Goal: Task Accomplishment & Management: Manage account settings

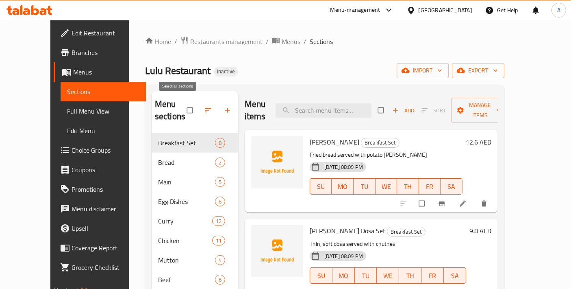
click at [182, 105] on input "checkbox" at bounding box center [190, 109] width 17 height 15
checkbox input "true"
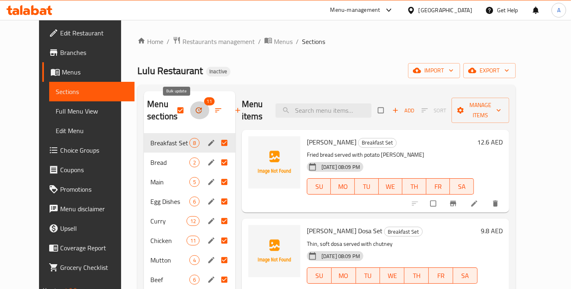
click at [190, 108] on button "button" at bounding box center [200, 110] width 20 height 18
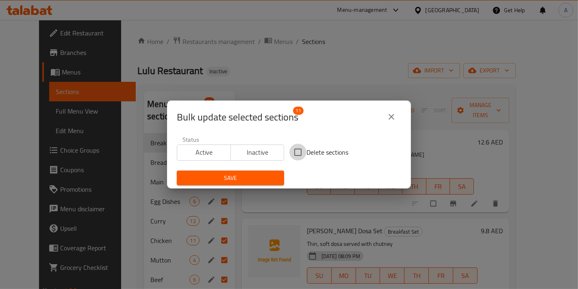
click at [297, 153] on input "Delete sections" at bounding box center [298, 152] width 17 height 17
checkbox input "true"
click at [270, 171] on button "Save" at bounding box center [230, 177] width 107 height 15
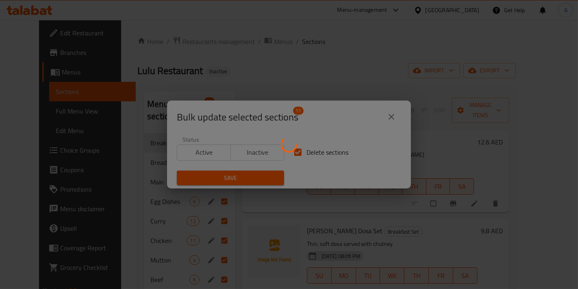
checkbox input "false"
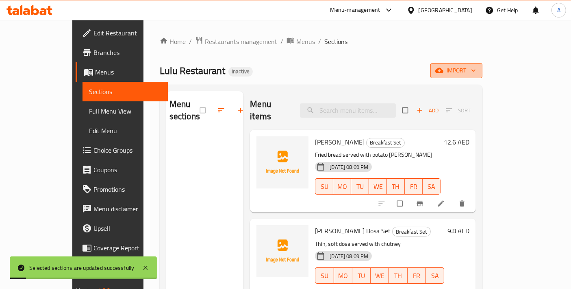
click at [476, 74] on span "import" at bounding box center [456, 70] width 39 height 10
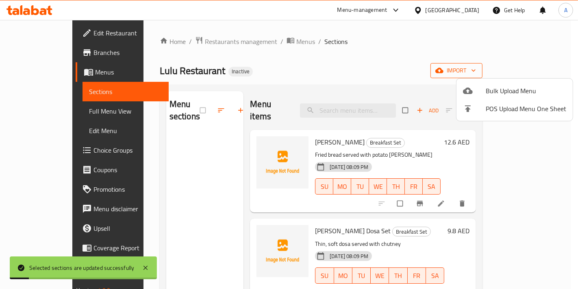
click at [503, 86] on span "Bulk Upload Menu" at bounding box center [526, 91] width 81 height 10
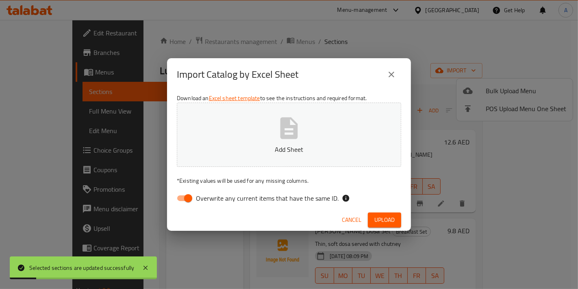
click at [337, 131] on button "Add Sheet" at bounding box center [289, 134] width 225 height 64
click at [190, 193] on input "Overwrite any current items that have the same ID." at bounding box center [188, 197] width 46 height 15
checkbox input "false"
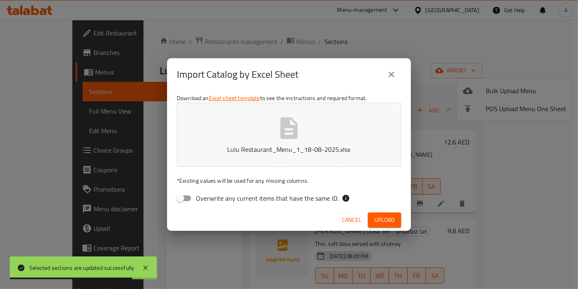
click at [403, 220] on div "Cancel Upload" at bounding box center [289, 220] width 244 height 22
click at [399, 220] on button "Upload" at bounding box center [384, 219] width 33 height 15
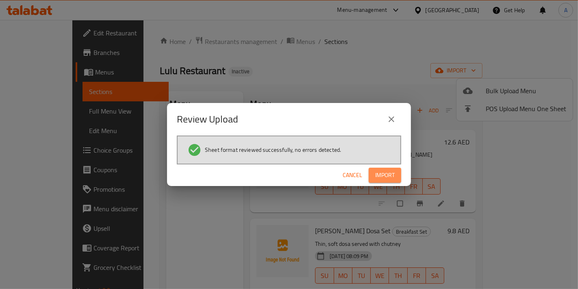
click at [395, 170] on span "Import" at bounding box center [385, 175] width 20 height 10
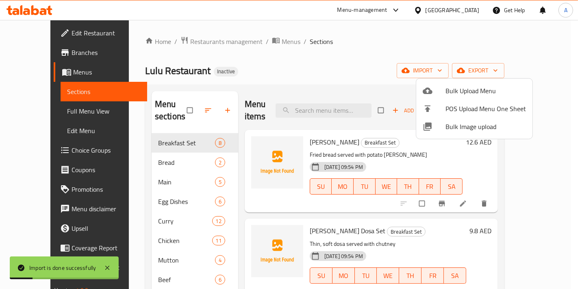
click at [320, 216] on div at bounding box center [289, 144] width 578 height 289
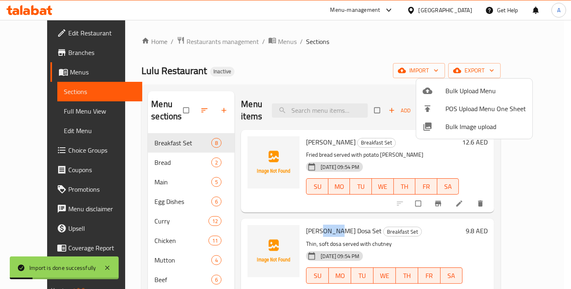
click at [320, 225] on span "Neer Dosa Set" at bounding box center [344, 231] width 76 height 12
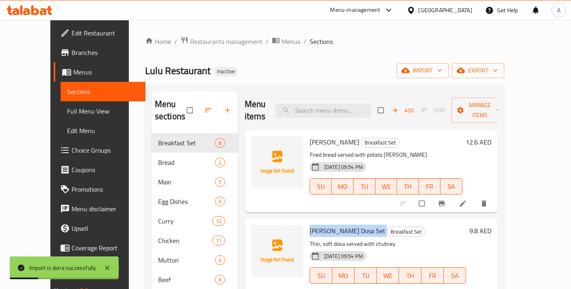
click at [320, 225] on span "Neer Dosa Set" at bounding box center [348, 231] width 76 height 12
copy h6 "Neer Dosa Set"
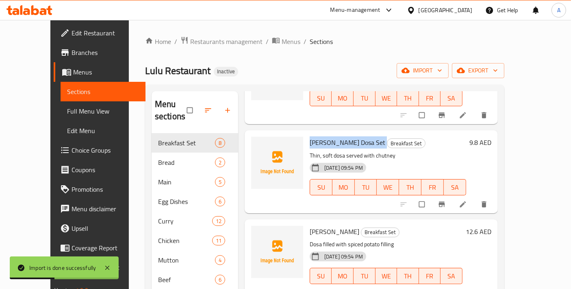
scroll to position [90, 0]
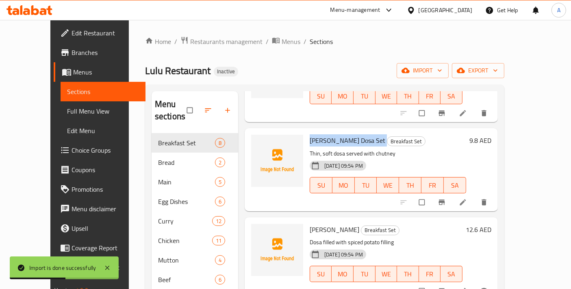
click at [475, 196] on li at bounding box center [464, 202] width 23 height 13
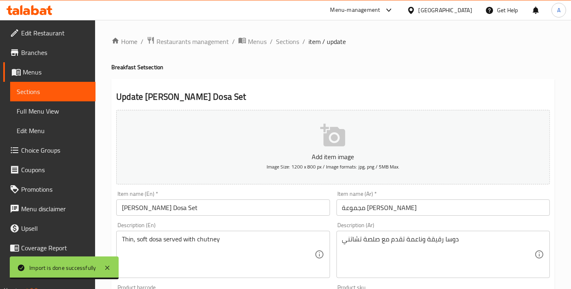
click at [380, 208] on input "مجموعة نير دوسا" at bounding box center [444, 207] width 214 height 16
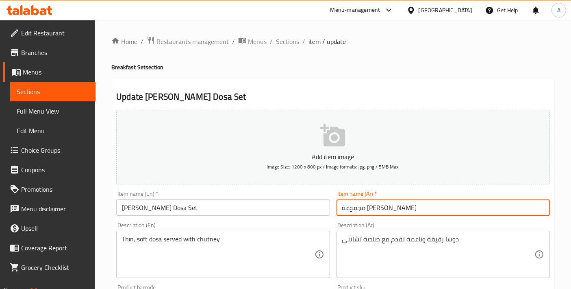
click at [380, 208] on input "مجموعة نير دوسا" at bounding box center [444, 207] width 214 height 16
click at [394, 211] on input "نير دوسا" at bounding box center [444, 207] width 214 height 16
type input "نير دوسا سيت"
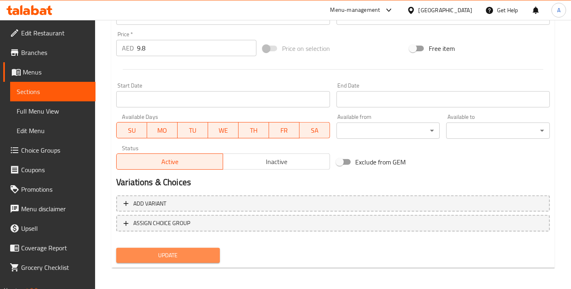
click at [182, 258] on span "Update" at bounding box center [168, 255] width 91 height 10
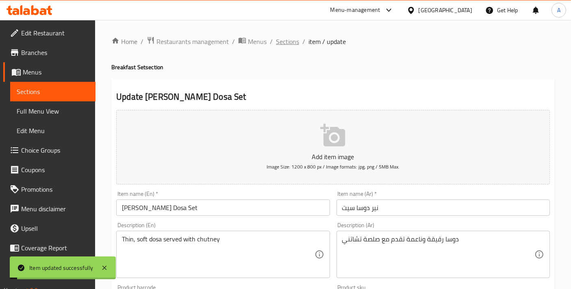
click at [281, 39] on span "Sections" at bounding box center [287, 42] width 23 height 10
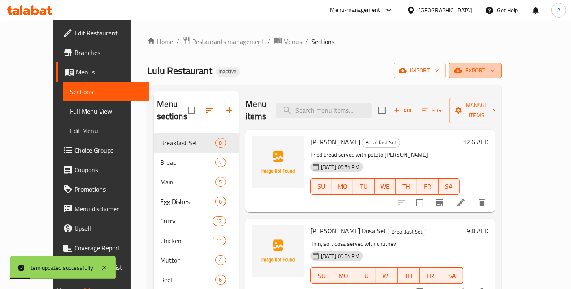
click at [495, 71] on span "export" at bounding box center [475, 70] width 39 height 10
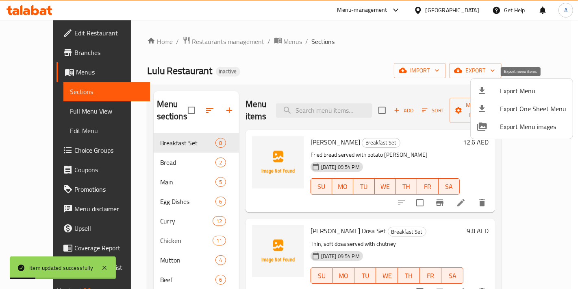
click at [489, 96] on li "Export Menu" at bounding box center [522, 91] width 102 height 18
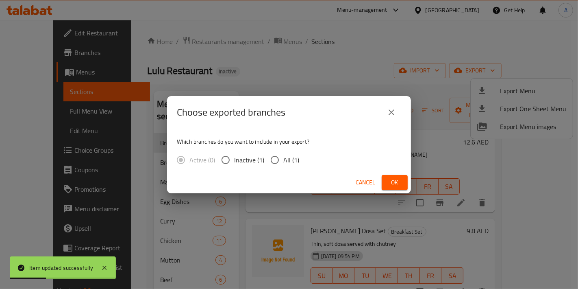
click at [272, 162] on input "All (1)" at bounding box center [274, 159] width 17 height 17
radio input "true"
click at [401, 190] on button "Ok" at bounding box center [395, 182] width 26 height 15
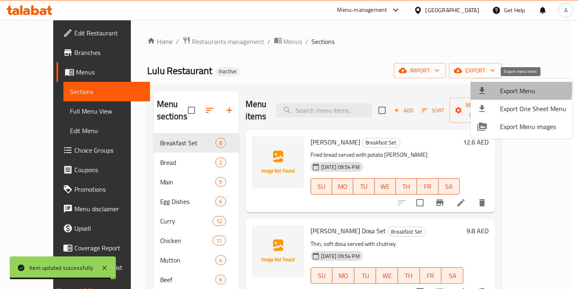
click at [503, 88] on span "Export Menu" at bounding box center [533, 91] width 66 height 10
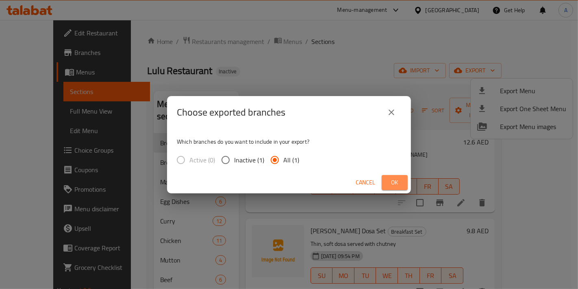
click at [388, 179] on button "Ok" at bounding box center [395, 182] width 26 height 15
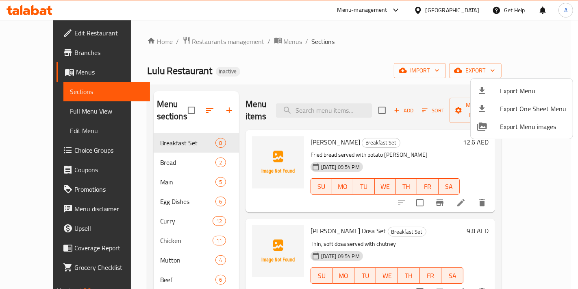
click at [177, 104] on div at bounding box center [289, 144] width 578 height 289
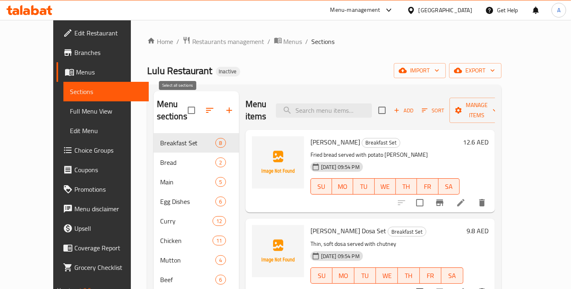
click at [183, 102] on input "checkbox" at bounding box center [191, 110] width 17 height 17
checkbox input "true"
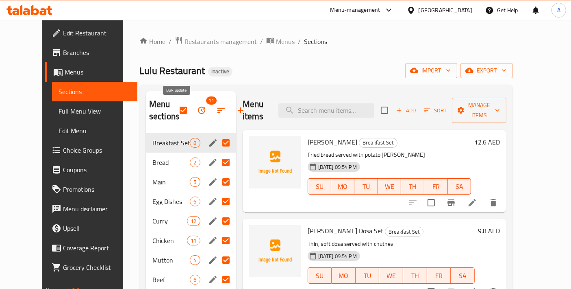
click at [192, 107] on button "button" at bounding box center [202, 110] width 20 height 20
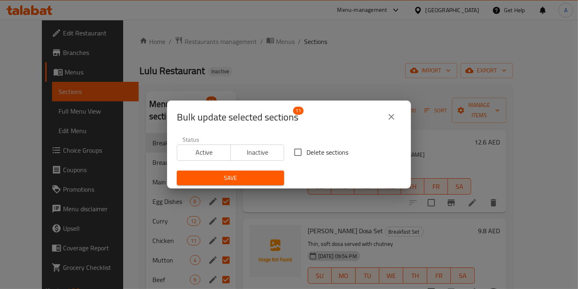
drag, startPoint x: 290, startPoint y: 142, endPoint x: 294, endPoint y: 169, distance: 27.2
click at [291, 143] on div "Delete sections" at bounding box center [347, 152] width 117 height 27
click at [294, 159] on input "Delete sections" at bounding box center [298, 152] width 17 height 17
checkbox input "true"
click at [257, 172] on button "Save" at bounding box center [230, 177] width 107 height 15
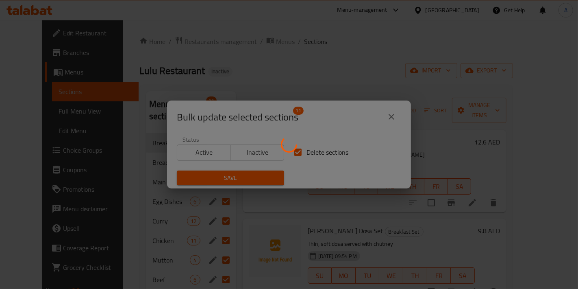
checkbox input "false"
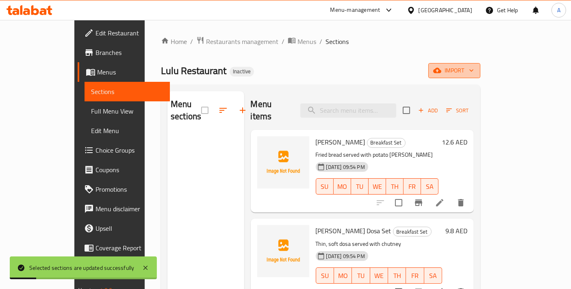
click at [474, 72] on span "import" at bounding box center [454, 70] width 39 height 10
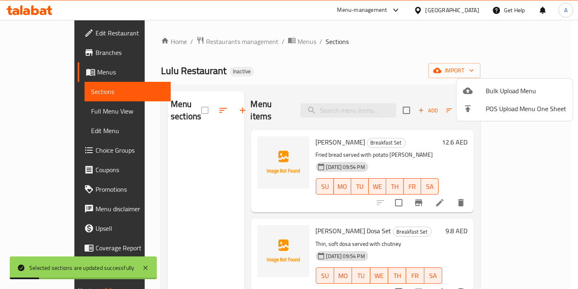
click at [498, 84] on li "Bulk Upload Menu" at bounding box center [515, 91] width 116 height 18
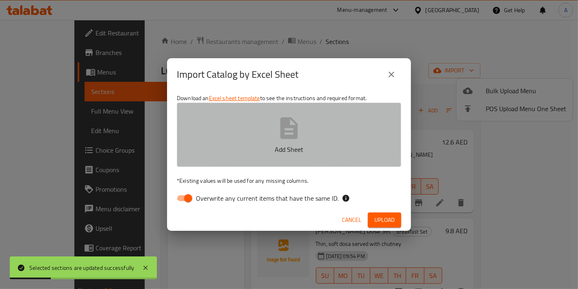
click at [369, 112] on button "Add Sheet" at bounding box center [289, 134] width 225 height 64
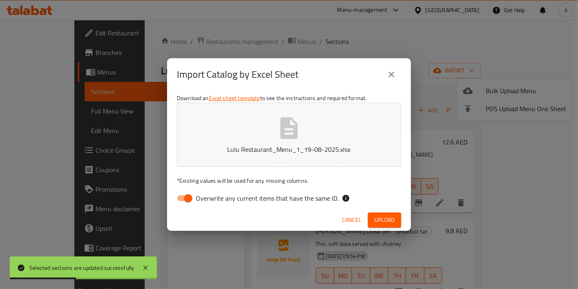
drag, startPoint x: 180, startPoint y: 199, endPoint x: 264, endPoint y: 226, distance: 88.0
click at [180, 198] on input "Overwrite any current items that have the same ID." at bounding box center [188, 197] width 46 height 15
checkbox input "false"
click at [370, 214] on button "Upload" at bounding box center [384, 219] width 33 height 15
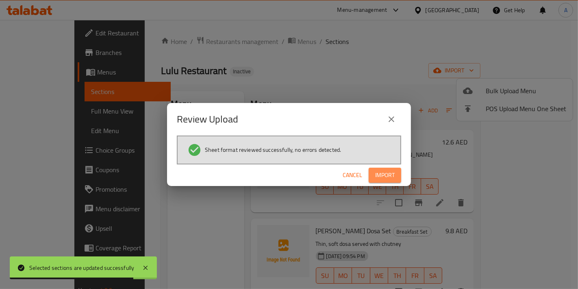
click at [381, 174] on span "Import" at bounding box center [385, 175] width 20 height 10
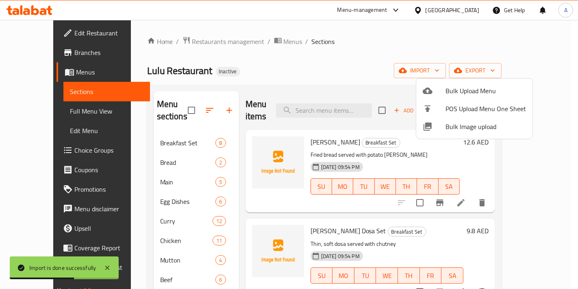
click at [443, 246] on div at bounding box center [289, 144] width 578 height 289
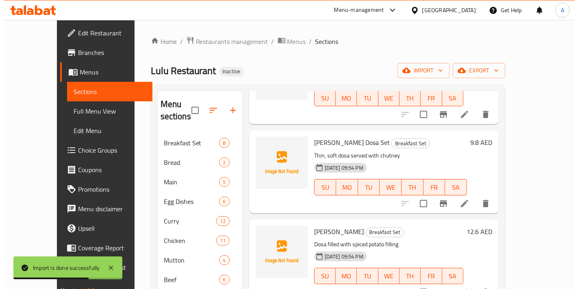
scroll to position [90, 0]
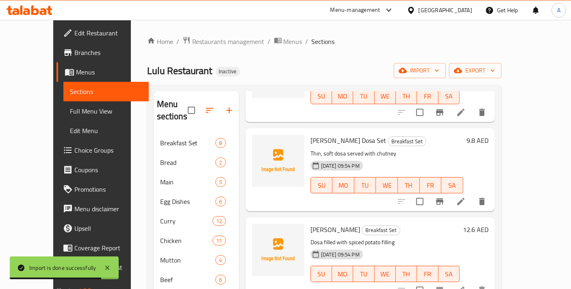
click at [473, 194] on li at bounding box center [461, 201] width 23 height 15
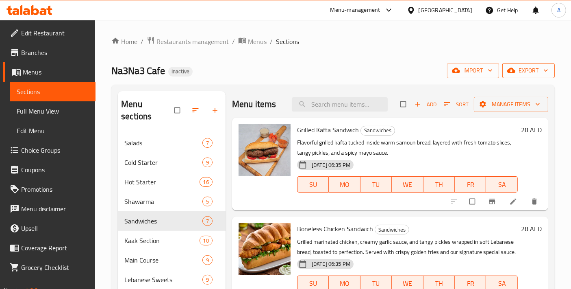
click at [518, 66] on span "export" at bounding box center [528, 70] width 39 height 10
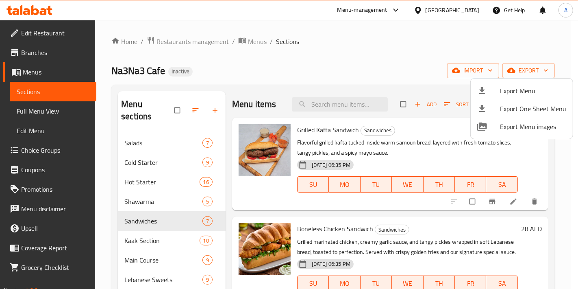
click at [137, 206] on div at bounding box center [289, 144] width 578 height 289
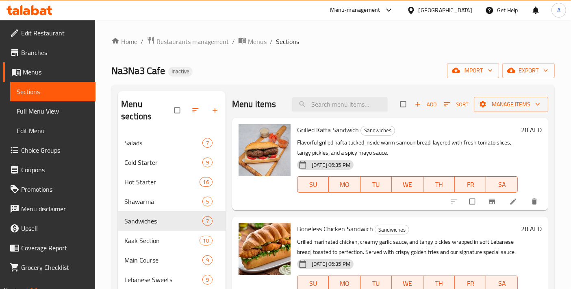
scroll to position [113, 0]
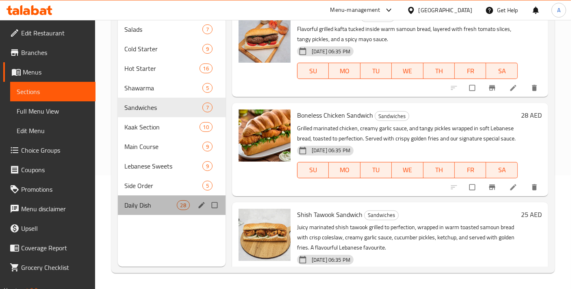
click at [140, 198] on div "Daily Dish 28" at bounding box center [172, 205] width 108 height 20
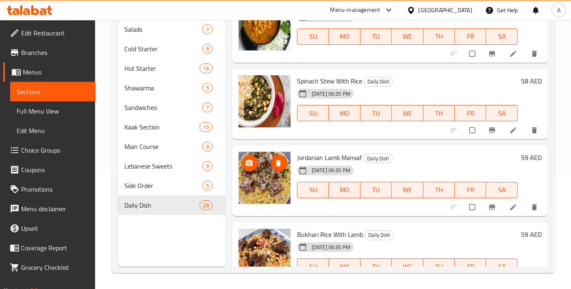
scroll to position [2028, 0]
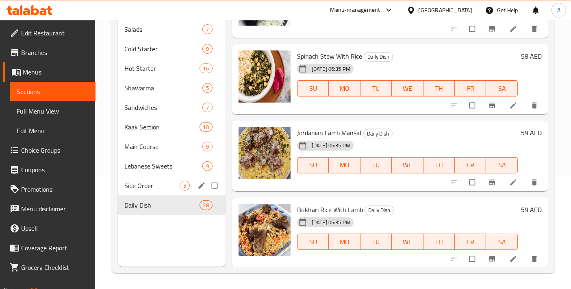
click at [163, 178] on div "Side Order 5" at bounding box center [172, 186] width 108 height 20
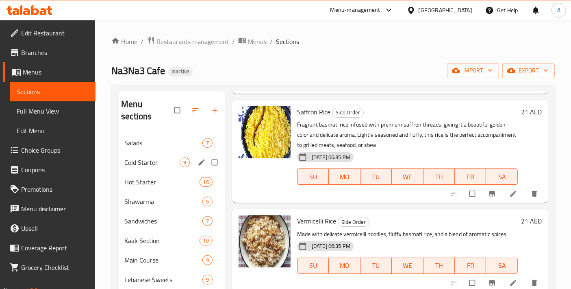
click at [185, 159] on div "Cold Starter 9" at bounding box center [172, 163] width 108 height 20
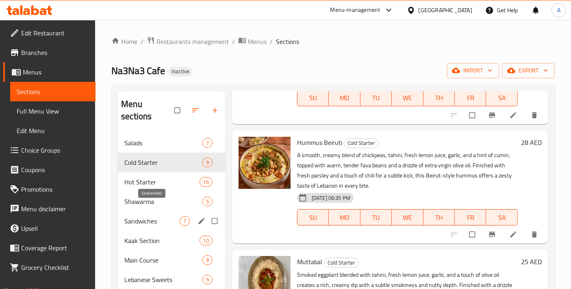
click at [161, 216] on span "Sandwiches" at bounding box center [151, 221] width 55 height 10
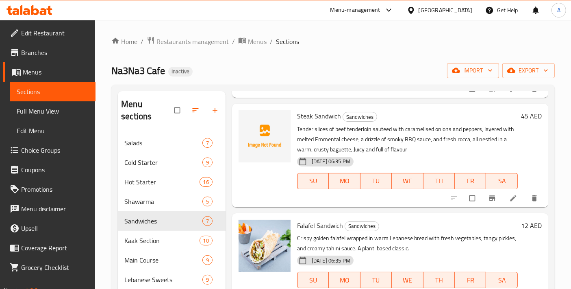
scroll to position [306, 0]
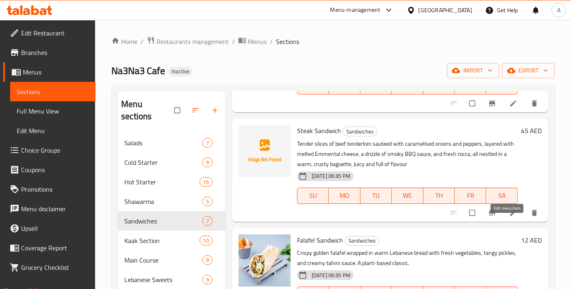
click at [510, 217] on icon at bounding box center [514, 213] width 8 height 8
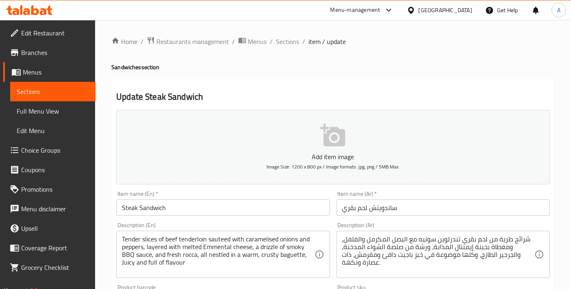
click at [434, 255] on textarea "شرائح طرية من لحم بقري تندرلوين سوتيه مع البصل المكرمل والفلفل، ومغطاة بجبنة إي…" at bounding box center [438, 254] width 192 height 39
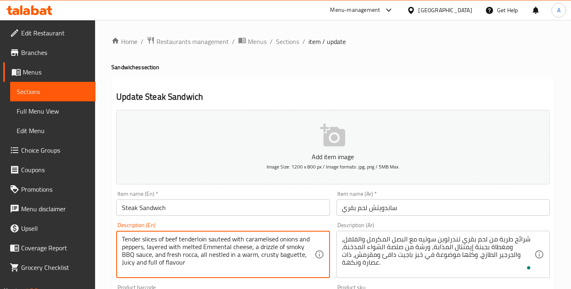
click at [295, 255] on textarea "Tender slices of beef tenderloin sauteed with caramelised onions and peppers, l…" at bounding box center [218, 254] width 192 height 39
click at [438, 256] on textarea "شرائح طرية من لحم بقري تندرلوين سوتيه مع البصل المكرمل والفلفل، ومغطاة بجبنة إي…" at bounding box center [438, 254] width 192 height 39
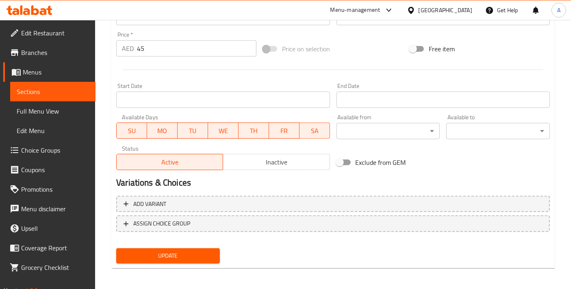
scroll to position [284, 0]
type textarea "شرائح طرية من لحم بقري تندرلوين سوتيه مع البصل المكرمل والفلفل، ومغطاة بجبنة إي…"
click at [191, 253] on span "Update" at bounding box center [168, 255] width 91 height 10
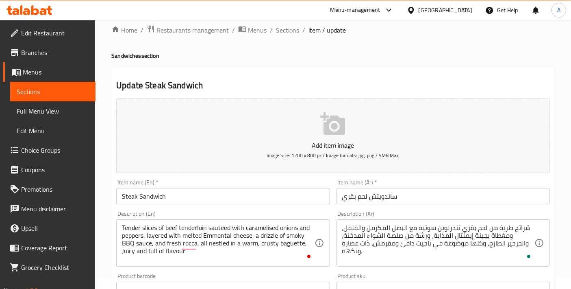
scroll to position [0, 0]
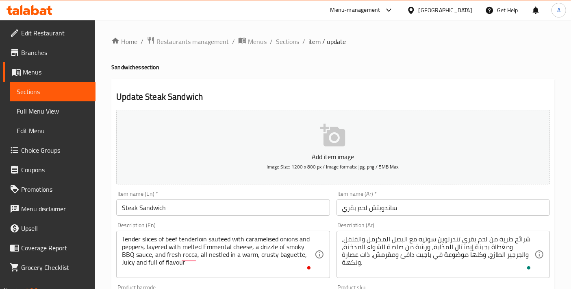
click at [351, 207] on input "ساندويتش لحم بقري" at bounding box center [444, 207] width 214 height 16
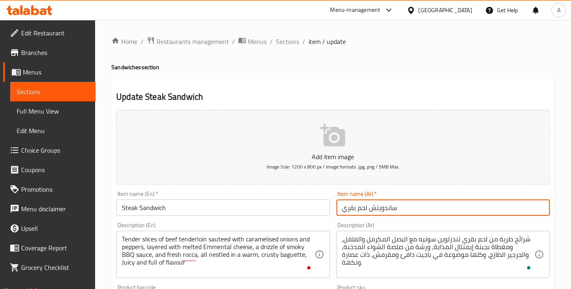
click at [351, 207] on input "ساندويتش لحم بقري" at bounding box center [444, 207] width 214 height 16
click at [356, 207] on input "ساندويتش لحم بقري" at bounding box center [444, 207] width 214 height 16
drag, startPoint x: 368, startPoint y: 206, endPoint x: 320, endPoint y: 205, distance: 47.6
click at [320, 205] on div "Add item image Image Size: 1200 x 800 px / Image formats: jpg, png / 5MB Max. I…" at bounding box center [333, 282] width 440 height 351
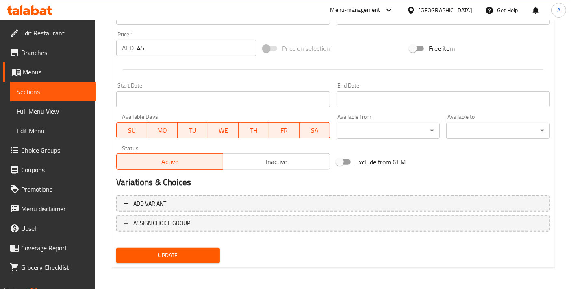
type input "ساندويتش ستيك"
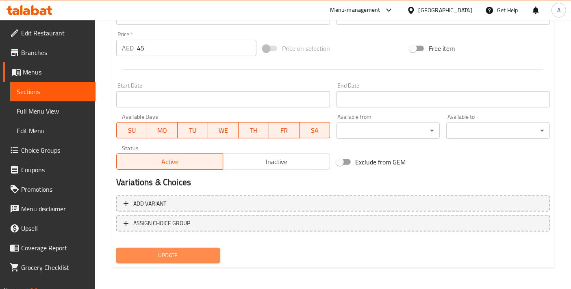
click at [194, 258] on span "Update" at bounding box center [168, 255] width 91 height 10
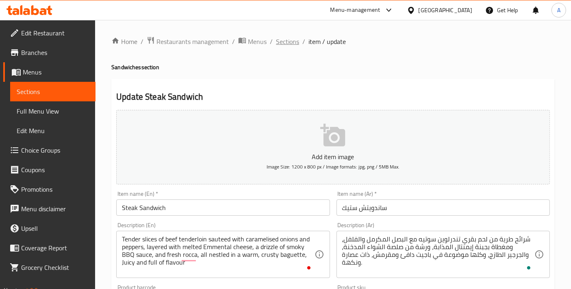
click at [289, 46] on span "Sections" at bounding box center [287, 42] width 23 height 10
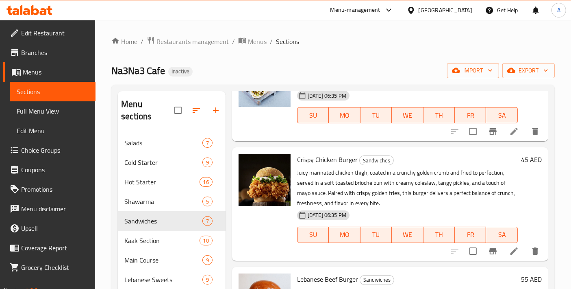
scroll to position [113, 0]
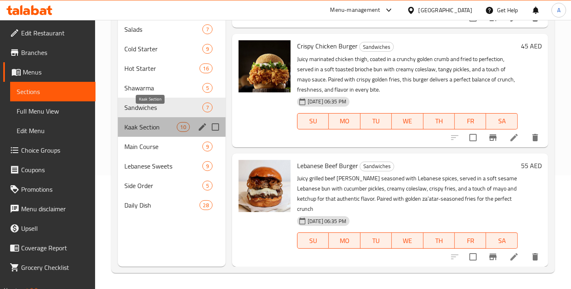
click at [144, 122] on span "Kaak Section" at bounding box center [150, 127] width 52 height 10
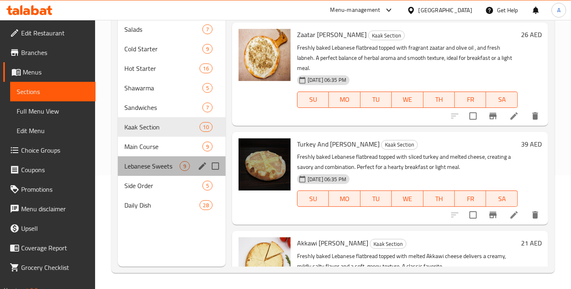
click at [152, 158] on div "Lebanese Sweets 9" at bounding box center [172, 166] width 108 height 20
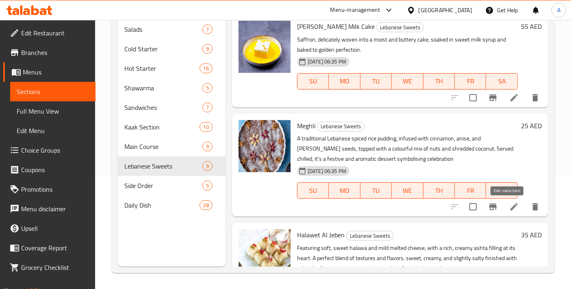
click at [510, 209] on icon at bounding box center [515, 207] width 10 height 10
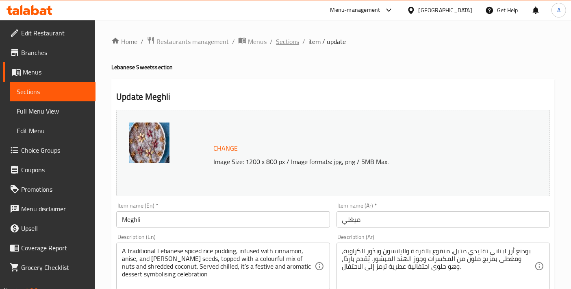
click at [290, 39] on span "Sections" at bounding box center [287, 42] width 23 height 10
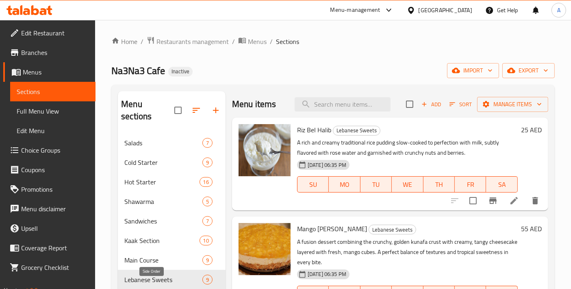
scroll to position [113, 0]
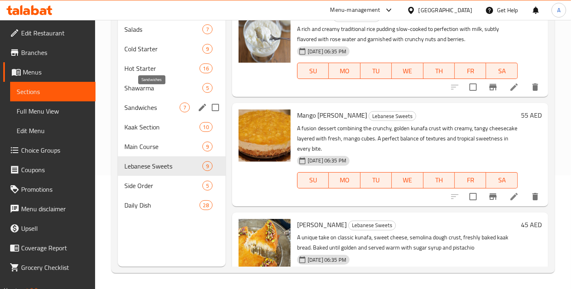
click at [162, 122] on span "Kaak Section" at bounding box center [161, 127] width 75 height 10
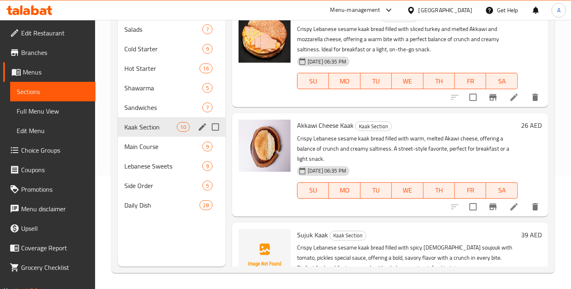
click at [153, 102] on span "Sandwiches" at bounding box center [163, 107] width 78 height 10
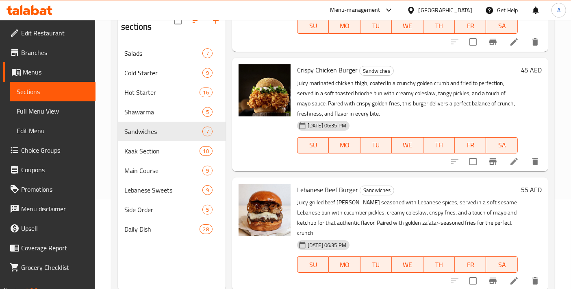
scroll to position [113, 0]
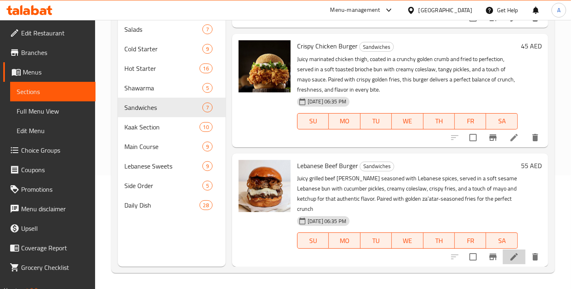
click at [515, 260] on li at bounding box center [514, 256] width 23 height 15
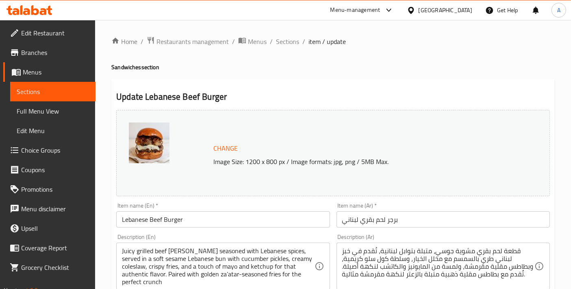
scroll to position [90, 0]
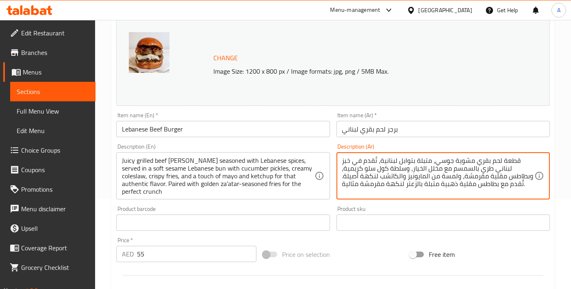
click at [508, 157] on textarea "قطعة لحم بقري مشوية جوسي، متبلة بتوابل لبنانية، تُقدم في خبز لبناني طري بالسمسم…" at bounding box center [438, 176] width 192 height 39
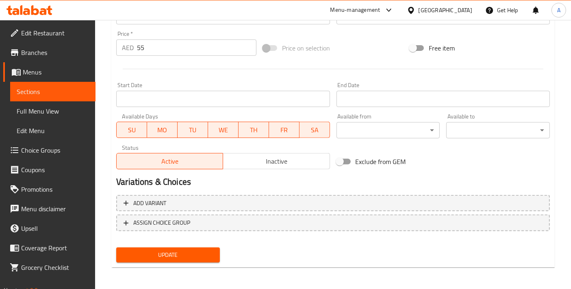
type textarea "شريحة لحم بقري مشوية جوسي، متبلة بتوابل لبنانية، تُقدم في خبز لبناني طري بالسمس…"
click at [192, 253] on span "Update" at bounding box center [168, 255] width 91 height 10
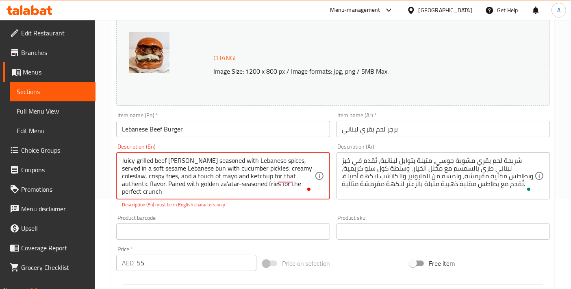
click at [164, 185] on textarea "Juicy grilled beef patty seasoned with Lebanese spices, served in a soft sesame…" at bounding box center [218, 176] width 192 height 39
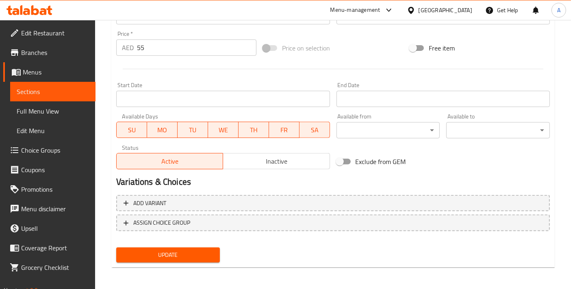
type textarea "Juicy grilled beef patty seasoned with Lebanese spices, served in a soft sesame…"
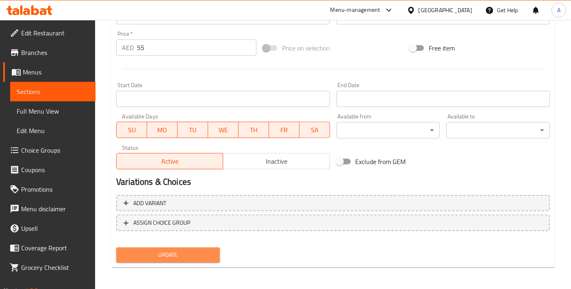
click at [181, 258] on span "Update" at bounding box center [168, 255] width 91 height 10
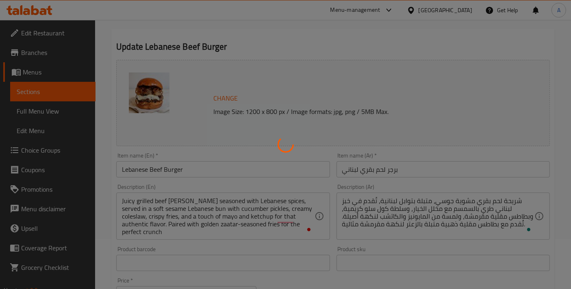
scroll to position [25, 0]
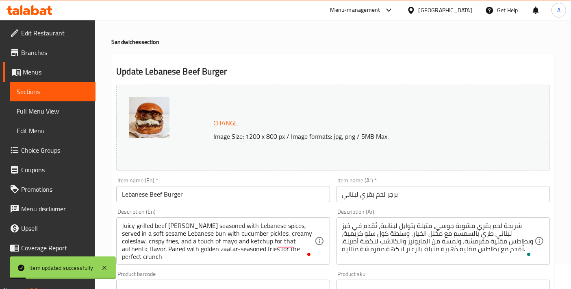
click at [118, 288] on input "text" at bounding box center [223, 287] width 214 height 16
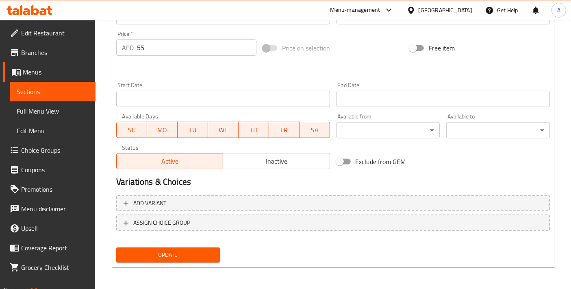
click at [208, 258] on span "Update" at bounding box center [168, 255] width 91 height 10
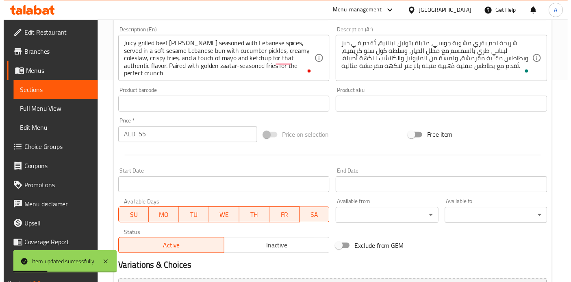
scroll to position [296, 0]
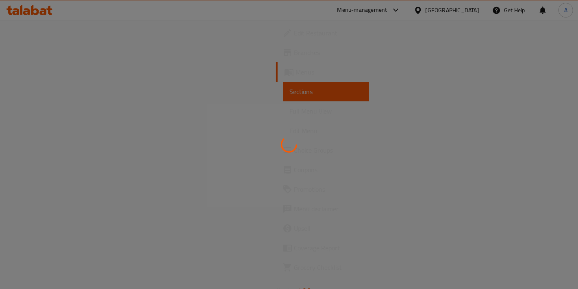
click at [40, 111] on div at bounding box center [289, 144] width 578 height 289
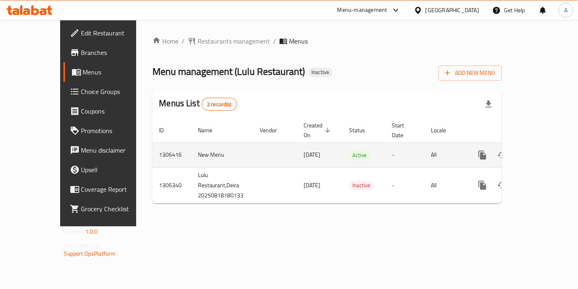
click at [546, 150] on icon "enhanced table" at bounding box center [541, 155] width 10 height 10
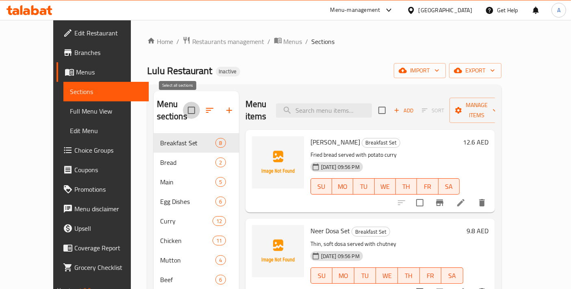
click at [183, 108] on input "checkbox" at bounding box center [191, 110] width 17 height 17
checkbox input "true"
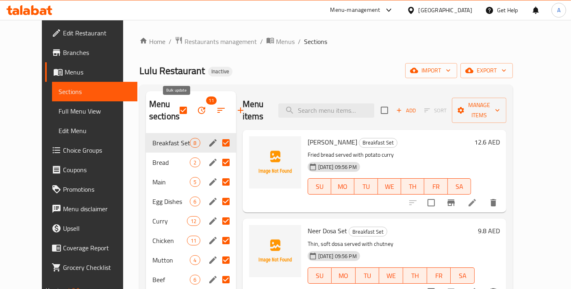
click at [197, 114] on icon "button" at bounding box center [202, 110] width 10 height 10
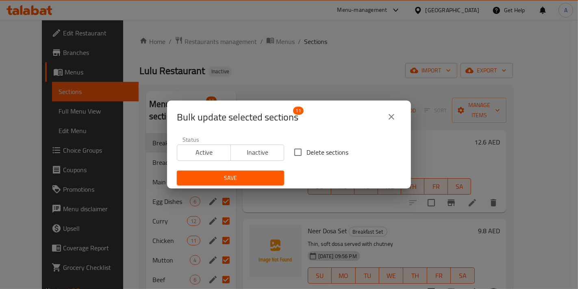
click at [294, 150] on input "Delete sections" at bounding box center [298, 152] width 17 height 17
checkbox input "true"
click at [273, 175] on span "Save" at bounding box center [230, 178] width 94 height 10
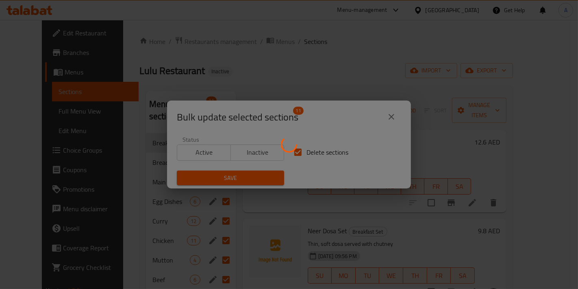
checkbox input "false"
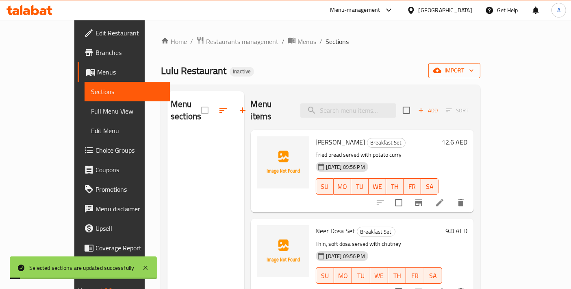
click at [474, 70] on span "import" at bounding box center [454, 70] width 39 height 10
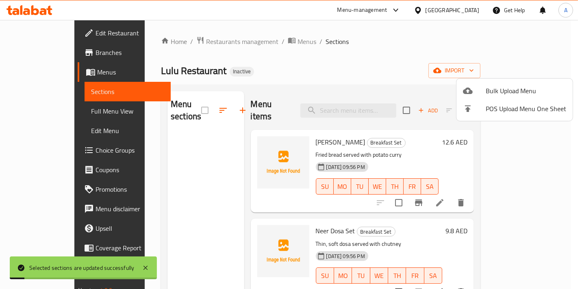
click at [488, 92] on span "Bulk Upload Menu" at bounding box center [526, 91] width 81 height 10
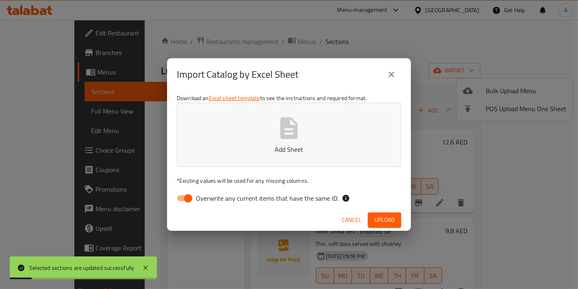
click at [309, 121] on button "Add Sheet" at bounding box center [289, 134] width 225 height 64
click at [195, 191] on input "Overwrite any current items that have the same ID." at bounding box center [188, 197] width 46 height 15
checkbox input "false"
click at [392, 222] on span "Upload" at bounding box center [385, 220] width 20 height 10
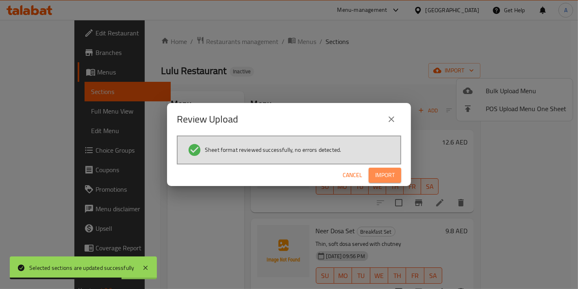
click at [376, 173] on span "Import" at bounding box center [385, 175] width 20 height 10
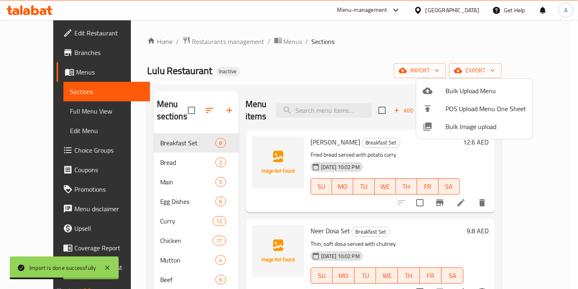
click at [332, 196] on div at bounding box center [289, 144] width 578 height 289
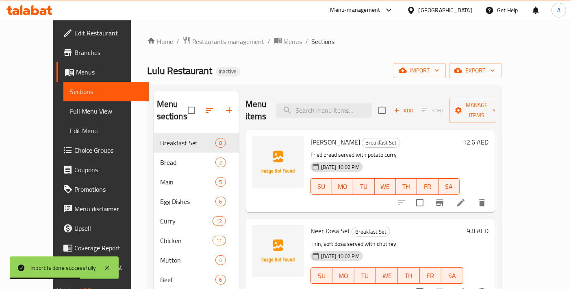
click at [492, 282] on button "delete" at bounding box center [483, 292] width 20 height 20
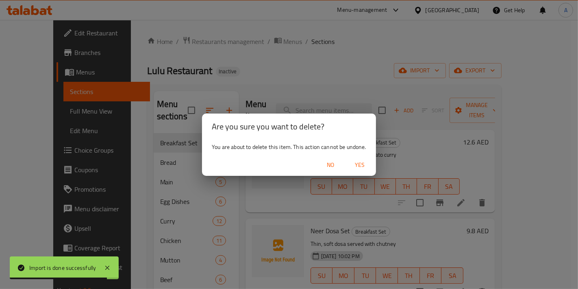
click at [338, 164] on span "No" at bounding box center [331, 165] width 20 height 10
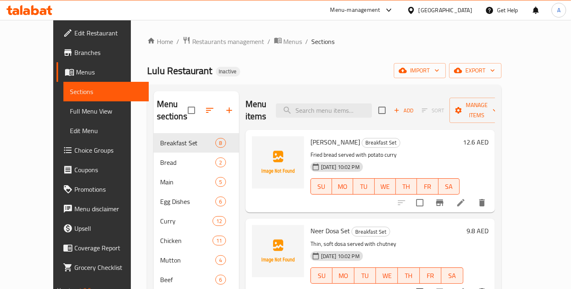
click at [492, 282] on div at bounding box center [442, 292] width 100 height 20
click at [466, 287] on icon at bounding box center [461, 292] width 10 height 10
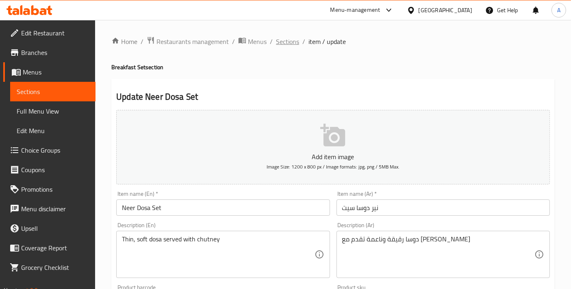
click at [277, 46] on span "Sections" at bounding box center [287, 42] width 23 height 10
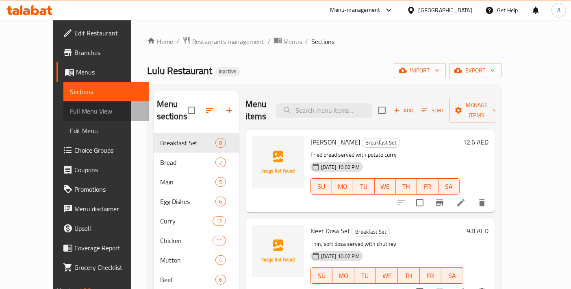
click at [70, 115] on span "Full Menu View" at bounding box center [106, 111] width 72 height 10
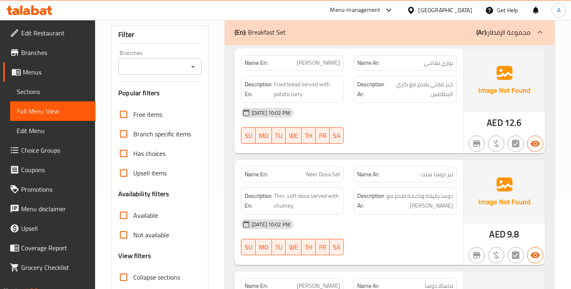
scroll to position [181, 0]
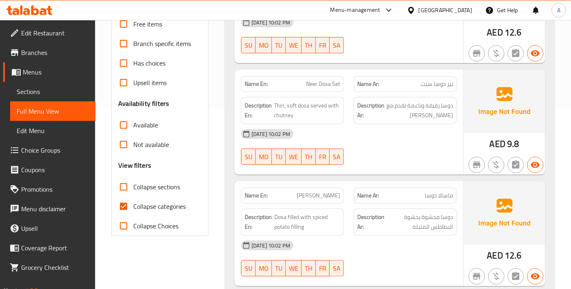
drag, startPoint x: 124, startPoint y: 205, endPoint x: 327, endPoint y: 126, distance: 218.0
click at [126, 205] on input "Collapse categories" at bounding box center [124, 206] width 20 height 20
checkbox input "false"
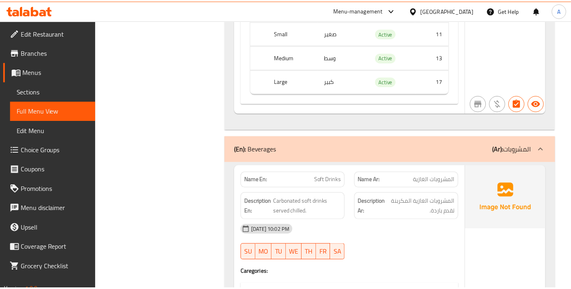
scroll to position [11562, 0]
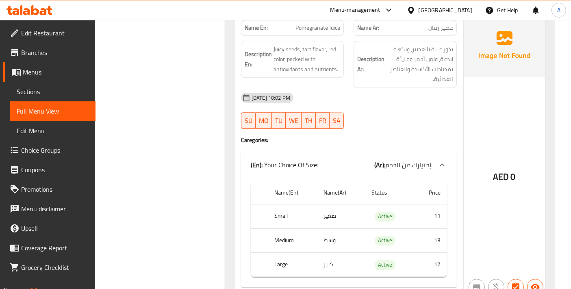
click at [43, 96] on span "Sections" at bounding box center [53, 92] width 72 height 10
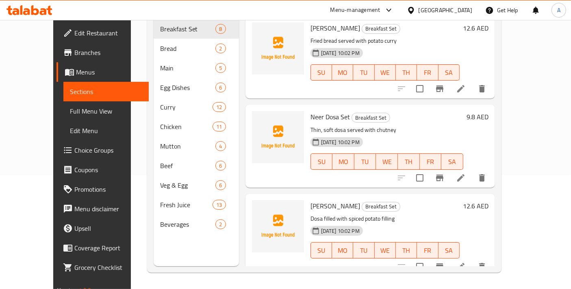
scroll to position [113, 0]
click at [74, 153] on span "Choice Groups" at bounding box center [108, 150] width 68 height 10
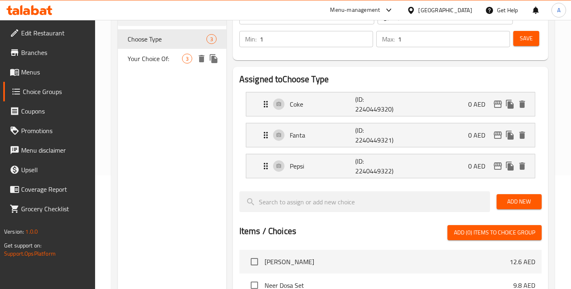
click at [160, 67] on div "Your Choice Of: 3" at bounding box center [172, 59] width 109 height 20
type input "Your Choice Of:"
type input "إختيارك من:"
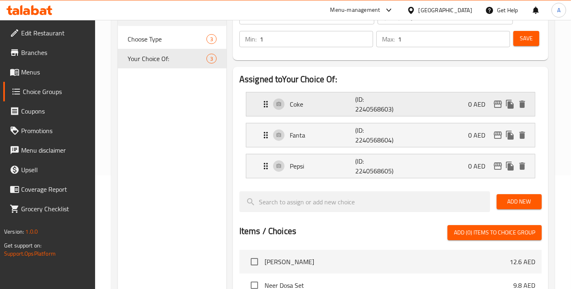
click at [306, 98] on div "Coke (ID: 2240568603) 0 AED" at bounding box center [393, 104] width 264 height 24
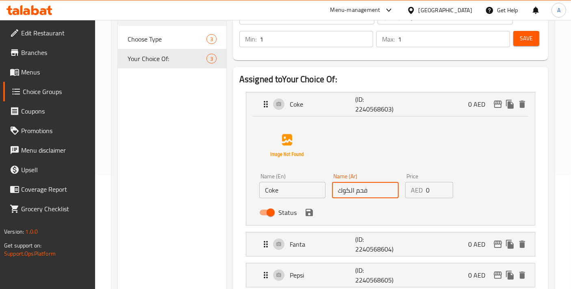
drag, startPoint x: 355, startPoint y: 191, endPoint x: 293, endPoint y: 192, distance: 62.6
click at [293, 192] on div "Name (En) Coke Name (En) Name (Ar) فحم الكوك Name (Ar) Price AED 0 Price Status" at bounding box center [365, 196] width 219 height 53
click at [315, 216] on div "Status" at bounding box center [365, 212] width 219 height 22
click at [310, 215] on icon "save" at bounding box center [309, 212] width 7 height 7
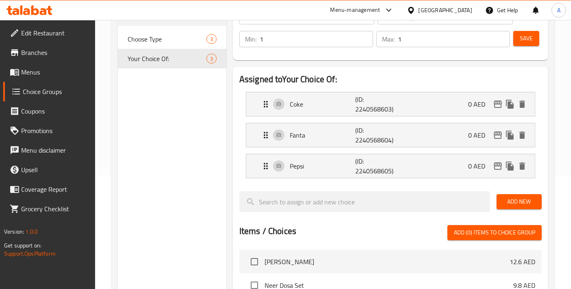
type input "كوك"
click at [322, 142] on div "Fanta (ID: 2240568604) 0 AED" at bounding box center [393, 135] width 264 height 24
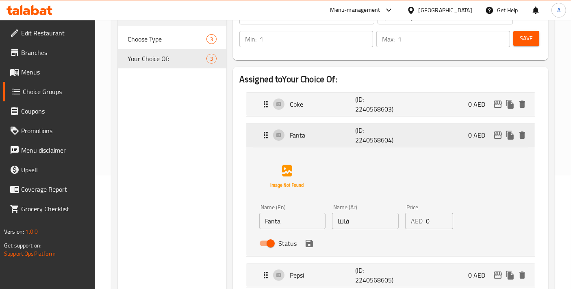
click at [326, 142] on div "Fanta (ID: 2240568604) 0 AED" at bounding box center [393, 135] width 264 height 24
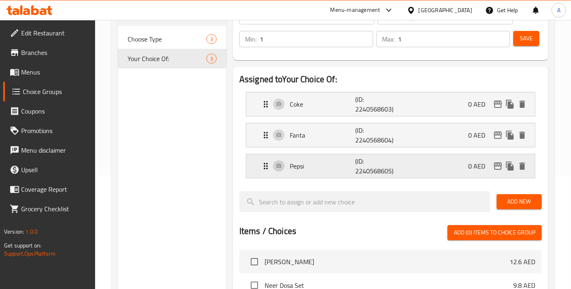
click at [331, 171] on div "Pepsi (ID: 2240568605) 0 AED" at bounding box center [393, 166] width 264 height 24
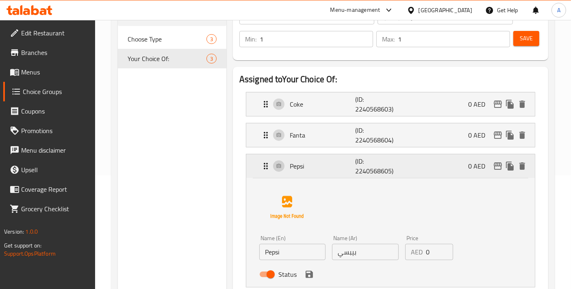
click at [331, 171] on div "Pepsi (ID: 2240568605) 0 AED" at bounding box center [393, 166] width 264 height 24
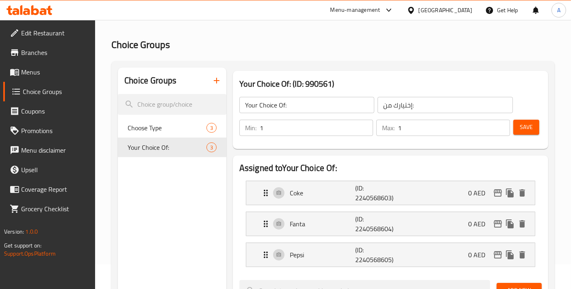
scroll to position [23, 0]
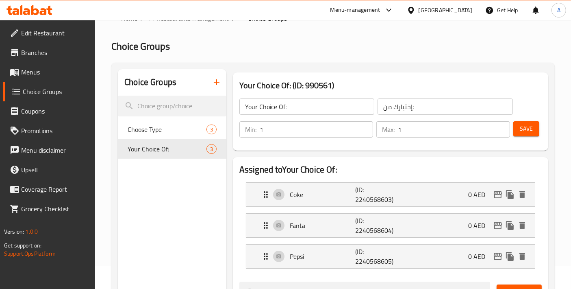
click at [528, 137] on div "Save" at bounding box center [524, 130] width 25 height 20
click at [525, 132] on span "Save" at bounding box center [526, 129] width 13 height 10
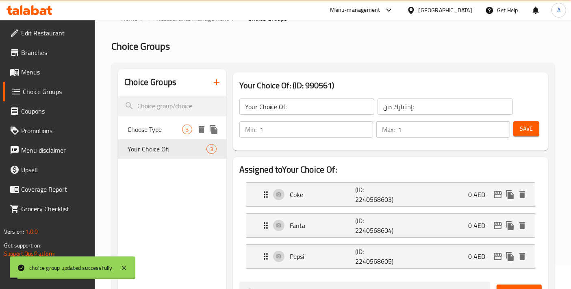
click at [150, 129] on span "Choose Type" at bounding box center [155, 129] width 55 height 10
type input "Choose Type"
type input "اختر النوع"
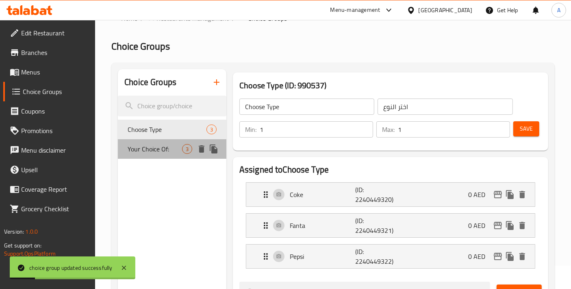
click at [147, 146] on span "Your Choice Of:" at bounding box center [155, 149] width 55 height 10
type input "Your Choice Of:"
type input "إختيارك من:"
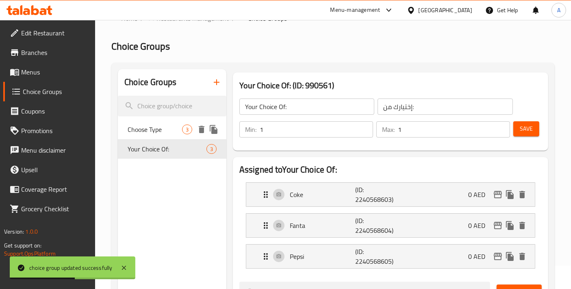
click at [204, 129] on icon "delete" at bounding box center [202, 129] width 10 height 10
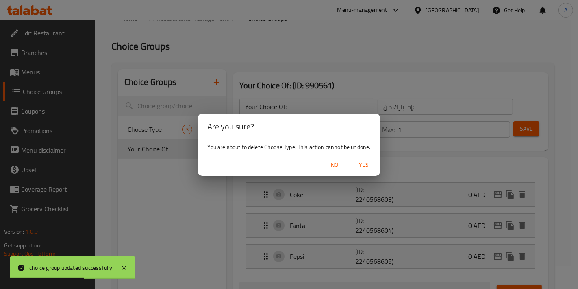
click at [362, 167] on span "Yes" at bounding box center [364, 165] width 20 height 10
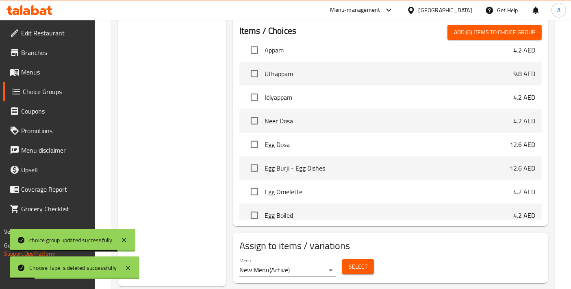
scroll to position [333, 0]
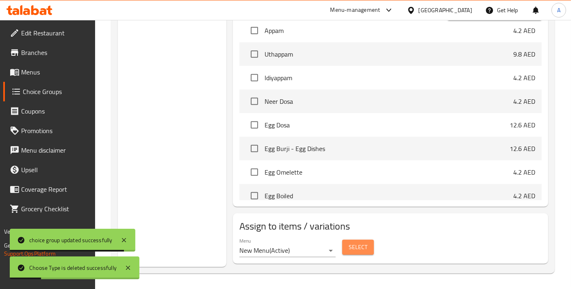
click at [347, 246] on button "Select" at bounding box center [358, 247] width 32 height 15
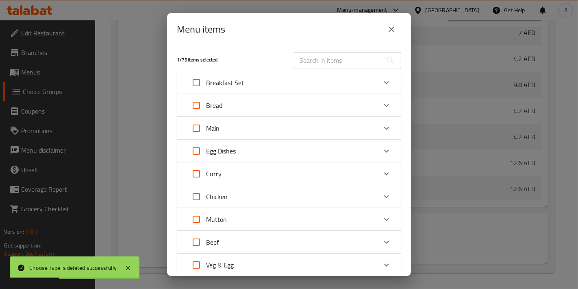
click at [388, 33] on icon "close" at bounding box center [392, 29] width 10 height 10
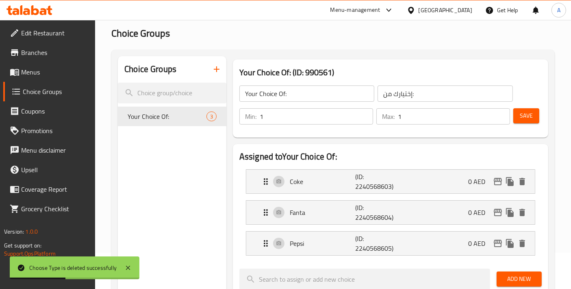
scroll to position [0, 0]
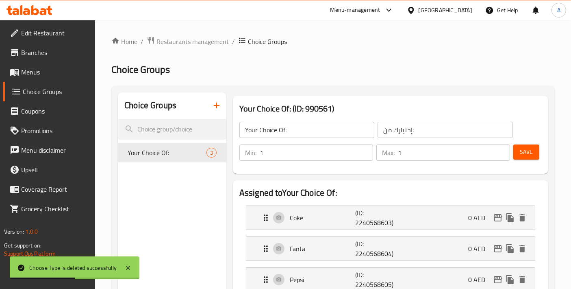
click at [331, 229] on li "Coke (ID: 2240568603) 0 AED Name (En) Coke Name (En) Name (Ar) كوك Name (Ar) Pr…" at bounding box center [391, 217] width 303 height 31
click at [328, 226] on div "Coke (ID: 2240568603) 0 AED" at bounding box center [393, 218] width 264 height 24
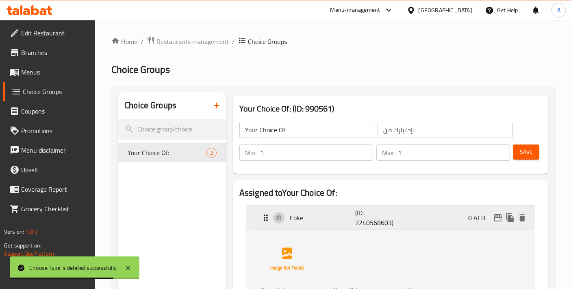
click at [315, 215] on p "Coke" at bounding box center [322, 218] width 65 height 10
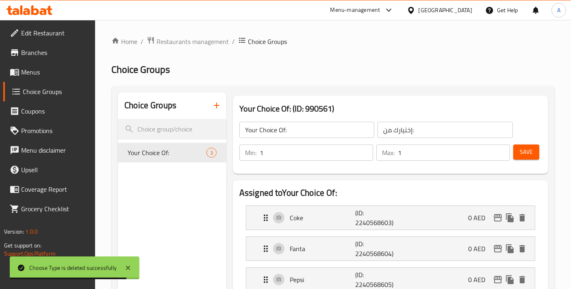
click at [515, 160] on div "Save" at bounding box center [524, 153] width 25 height 20
click at [521, 155] on span "Save" at bounding box center [526, 152] width 13 height 10
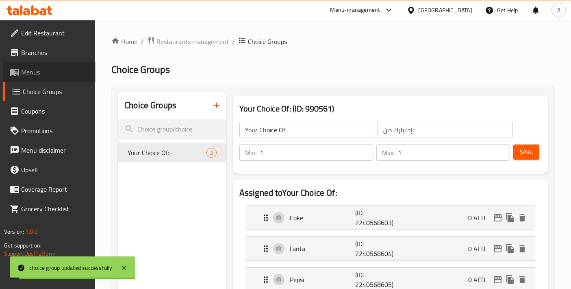
click at [39, 72] on span "Menus" at bounding box center [55, 72] width 68 height 10
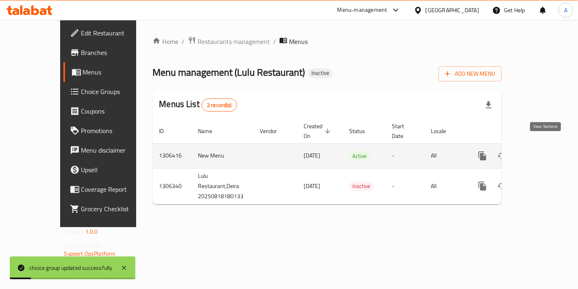
click at [545, 151] on icon "enhanced table" at bounding box center [541, 156] width 10 height 10
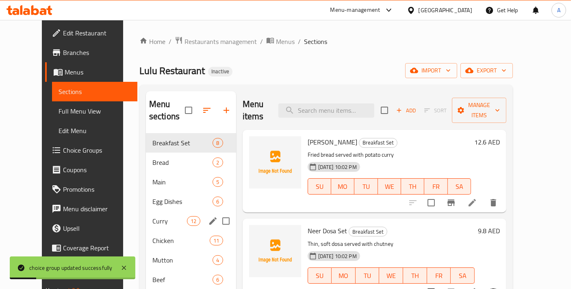
scroll to position [90, 0]
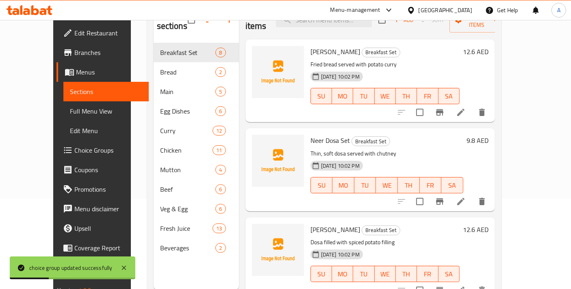
click at [73, 111] on span "Full Menu View" at bounding box center [106, 111] width 72 height 10
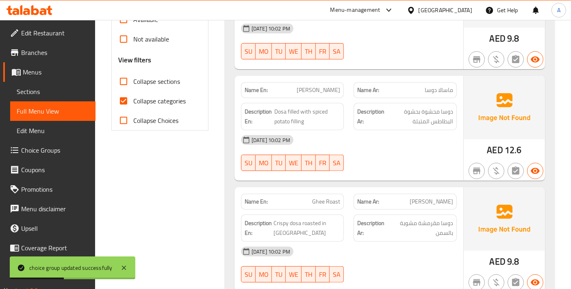
scroll to position [294, 0]
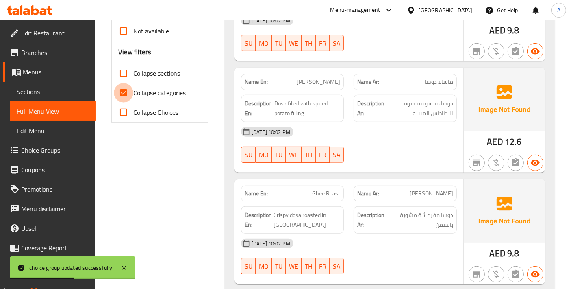
click at [128, 95] on input "Collapse categories" at bounding box center [124, 93] width 20 height 20
checkbox input "false"
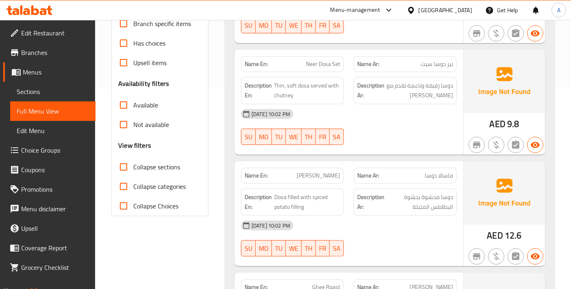
scroll to position [16, 0]
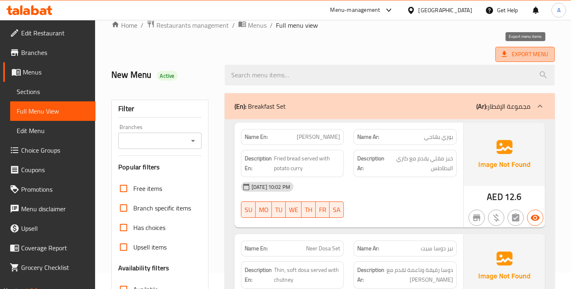
click at [526, 59] on span "Export Menu" at bounding box center [525, 54] width 46 height 10
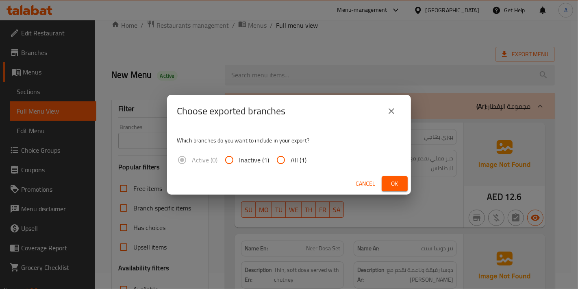
click at [296, 166] on label "All (1)" at bounding box center [288, 160] width 35 height 20
click at [291, 166] on input "All (1)" at bounding box center [281, 160] width 20 height 20
radio input "true"
click at [398, 183] on span "Ok" at bounding box center [394, 184] width 13 height 10
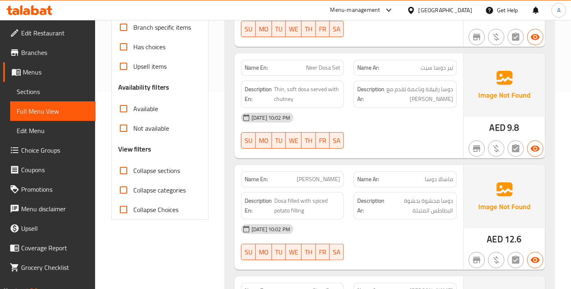
scroll to position [377, 0]
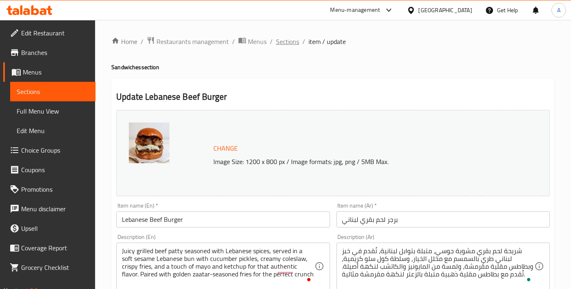
click at [283, 41] on span "Sections" at bounding box center [287, 42] width 23 height 10
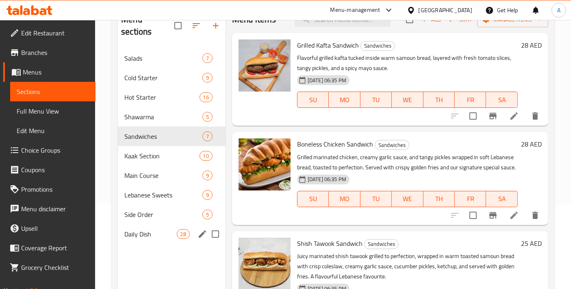
scroll to position [113, 0]
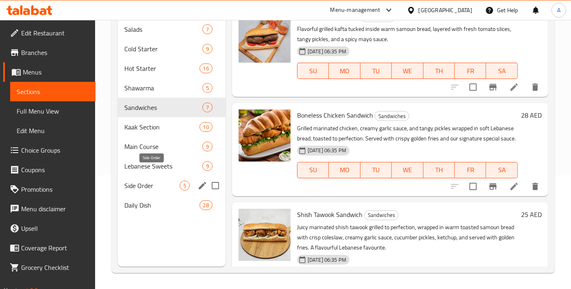
click at [142, 181] on span "Side Order" at bounding box center [151, 186] width 55 height 10
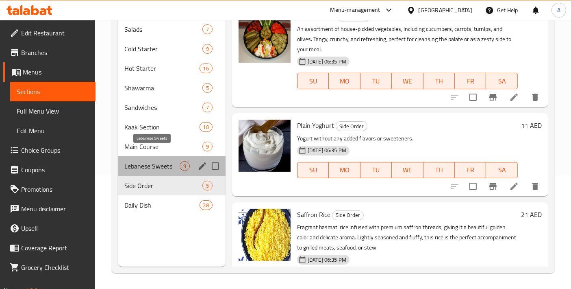
click at [137, 161] on span "Lebanese Sweets" at bounding box center [151, 166] width 55 height 10
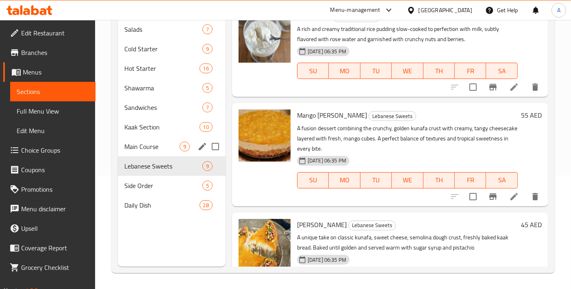
click at [138, 140] on div "Main Course 9" at bounding box center [172, 147] width 108 height 20
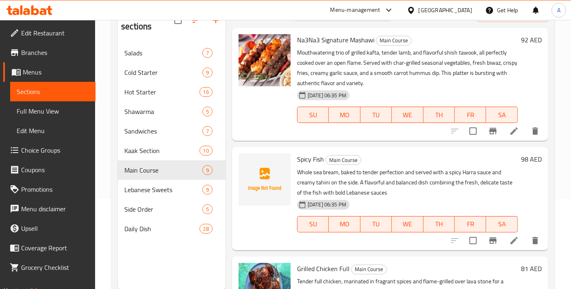
scroll to position [113, 0]
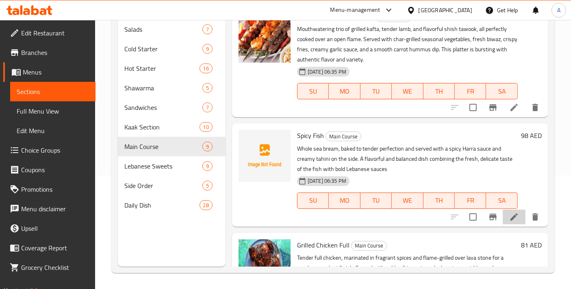
click at [503, 222] on li at bounding box center [514, 216] width 23 height 15
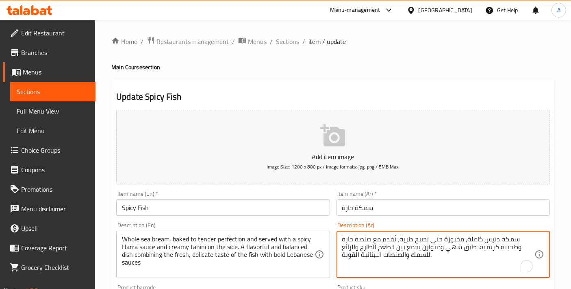
click at [504, 236] on textarea "سمكة دنيس كاملة، مخبوزة حتى تصبح طرية، تُقدم مع صلصة حارة وطحينة كريمية. طبق شه…" at bounding box center [438, 254] width 192 height 39
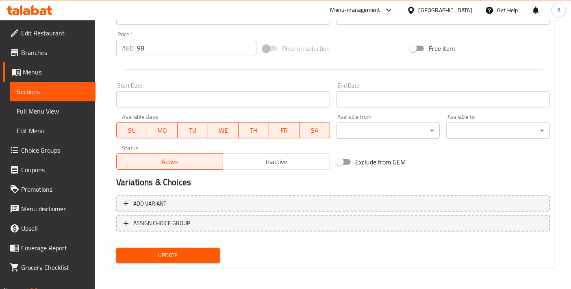
type textarea "دنيس كاملة، مخبوزة حتى تصبح طرية، تُقدم مع صلصة حارة وطحينة كريمية. طبق شهي ومت…"
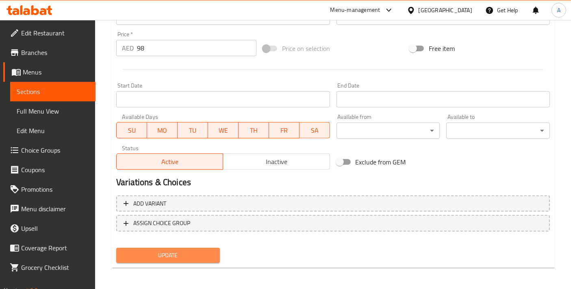
click at [179, 253] on span "Update" at bounding box center [168, 255] width 91 height 10
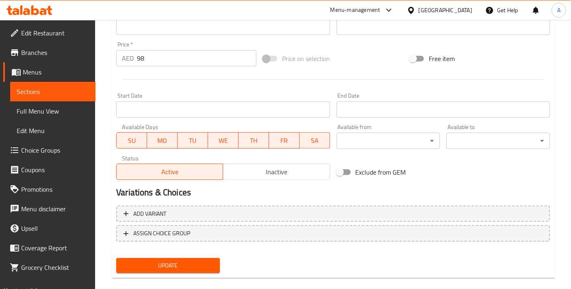
scroll to position [284, 0]
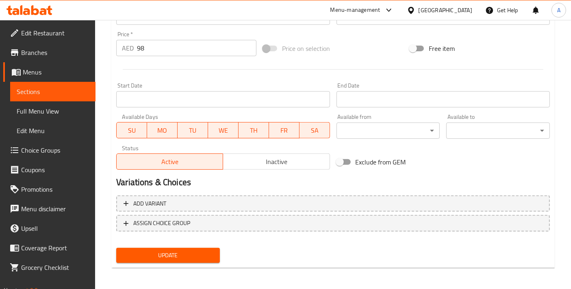
click at [196, 256] on span "Update" at bounding box center [168, 255] width 91 height 10
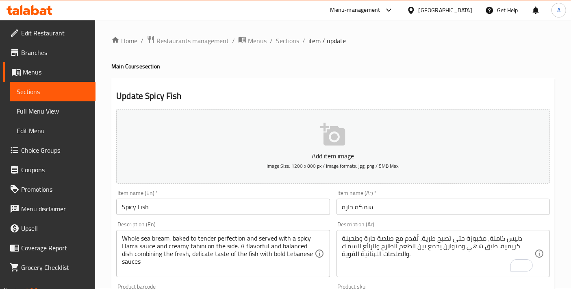
scroll to position [0, 0]
click at [292, 40] on span "Sections" at bounding box center [287, 42] width 23 height 10
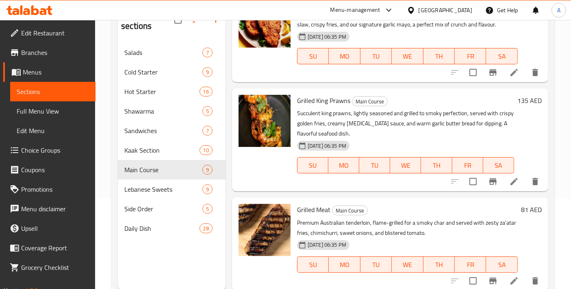
scroll to position [113, 0]
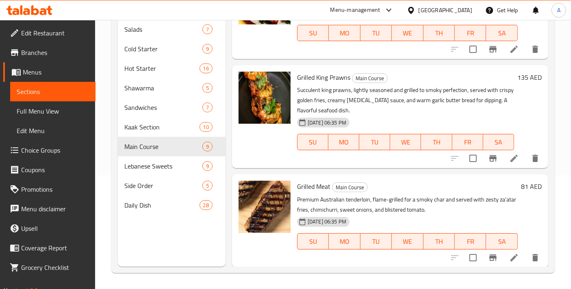
click at [510, 255] on icon at bounding box center [515, 258] width 10 height 10
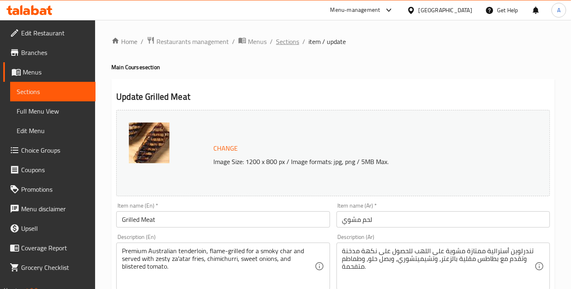
click at [292, 43] on span "Sections" at bounding box center [287, 42] width 23 height 10
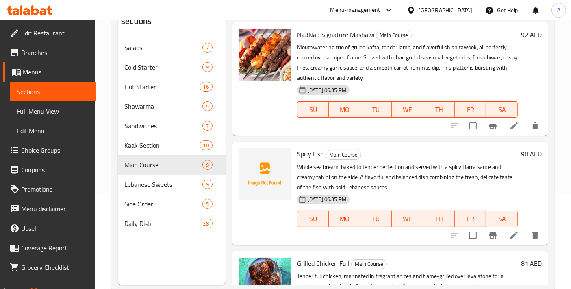
scroll to position [113, 0]
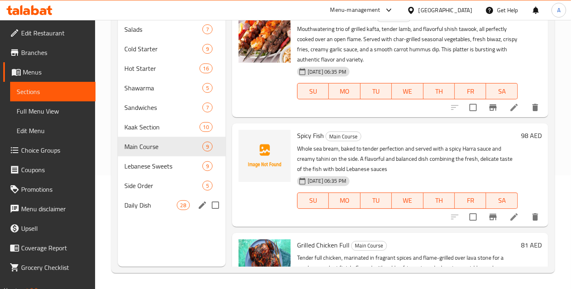
click at [146, 201] on div "Daily Dish 28" at bounding box center [172, 205] width 108 height 20
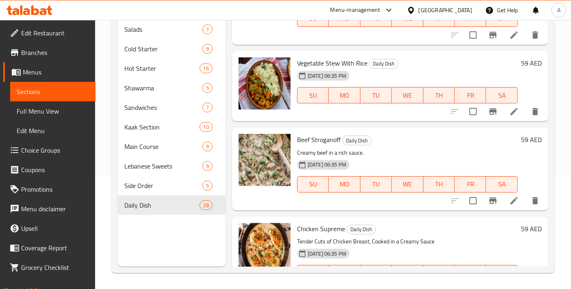
scroll to position [632, 0]
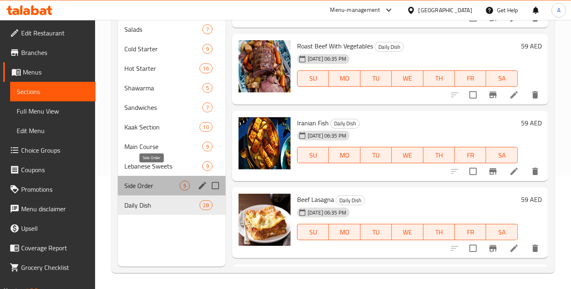
click at [155, 181] on span "Side Order" at bounding box center [151, 186] width 55 height 10
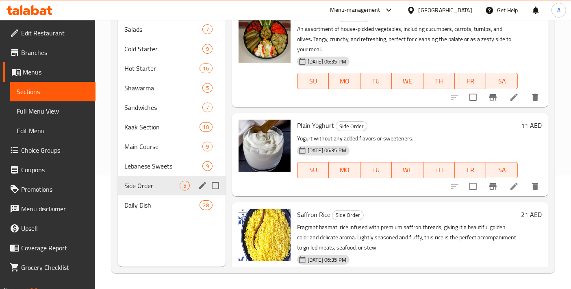
click at [167, 159] on div "Lebanese Sweets 9" at bounding box center [172, 166] width 108 height 20
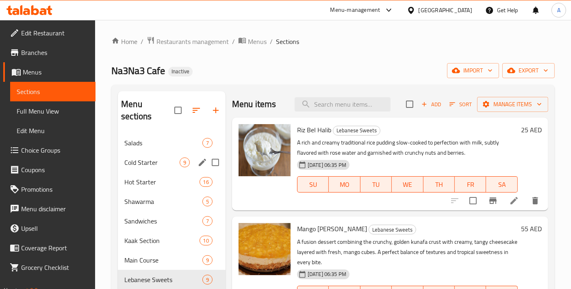
click at [129, 159] on div "Cold Starter 9" at bounding box center [172, 163] width 108 height 20
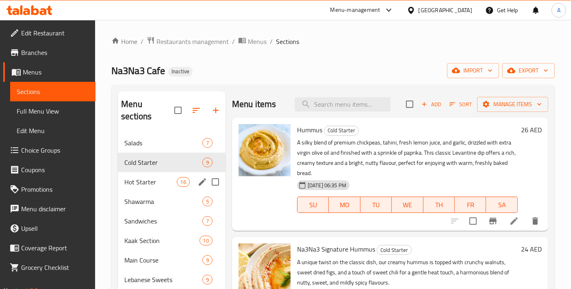
click at [158, 177] on div "Hot Starter 16" at bounding box center [172, 182] width 108 height 20
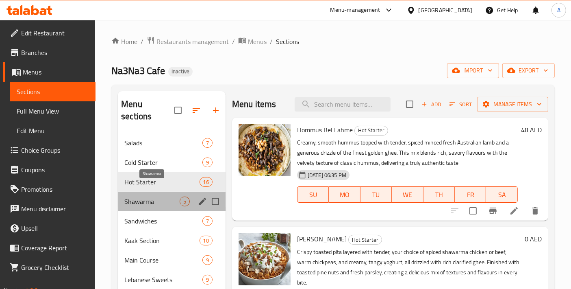
click at [161, 196] on span "Shawarma" at bounding box center [151, 201] width 55 height 10
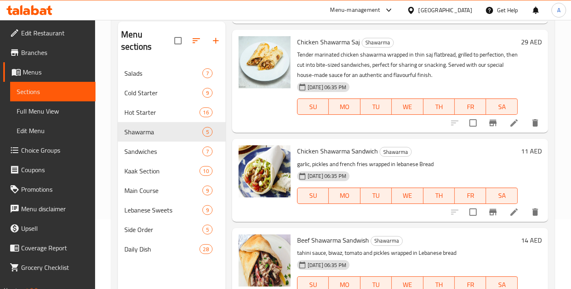
scroll to position [90, 0]
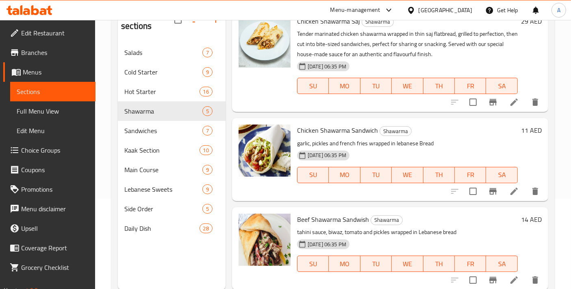
click at [503, 197] on li at bounding box center [514, 191] width 23 height 15
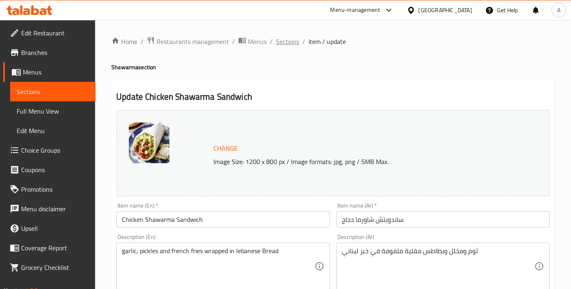
click at [285, 46] on span "Sections" at bounding box center [287, 42] width 23 height 10
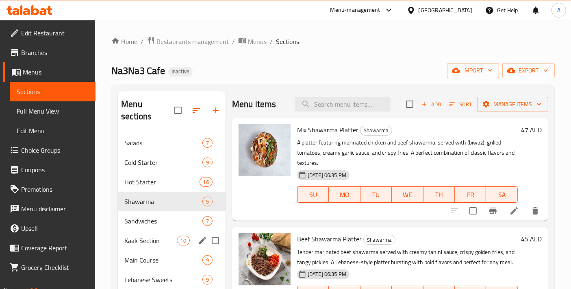
click at [145, 235] on span "Kaak Section" at bounding box center [150, 240] width 52 height 10
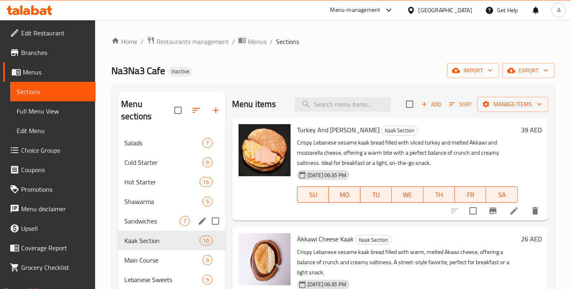
click at [142, 216] on span "Sandwiches" at bounding box center [151, 221] width 55 height 10
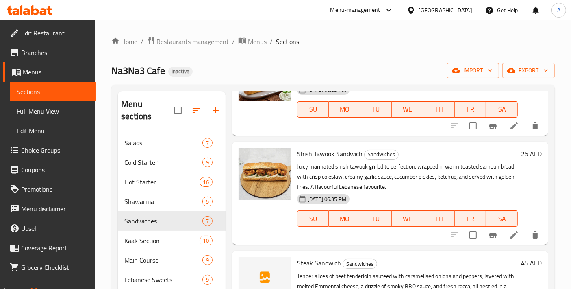
scroll to position [181, 0]
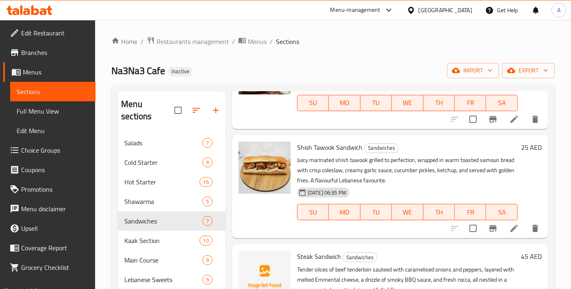
click at [44, 109] on span "Full Menu View" at bounding box center [53, 111] width 72 height 10
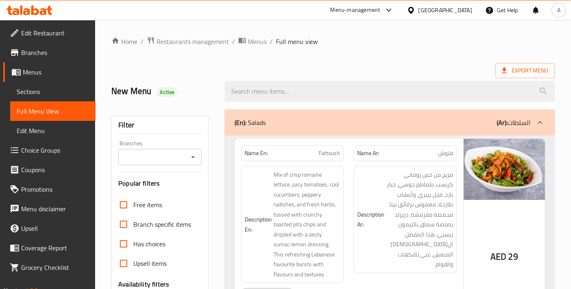
scroll to position [181, 0]
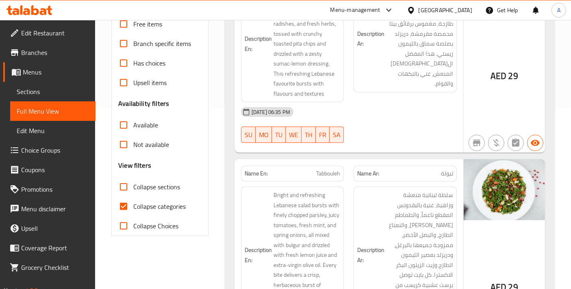
click at [129, 209] on input "Collapse categories" at bounding box center [124, 206] width 20 height 20
checkbox input "false"
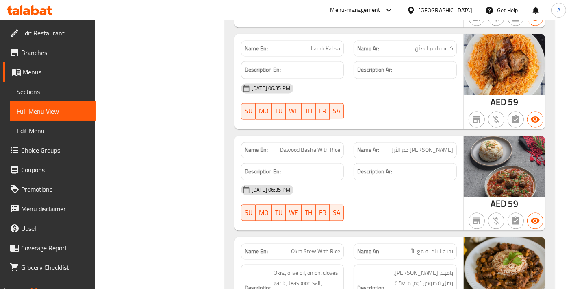
scroll to position [17173, 0]
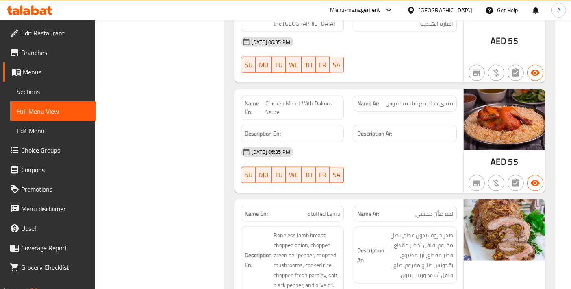
click at [45, 86] on link "Sections" at bounding box center [52, 92] width 85 height 20
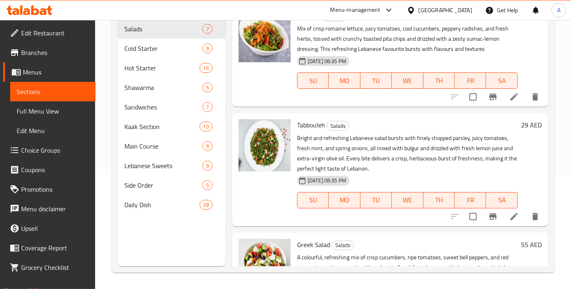
scroll to position [113, 0]
click at [26, 72] on span "Menus" at bounding box center [56, 72] width 66 height 10
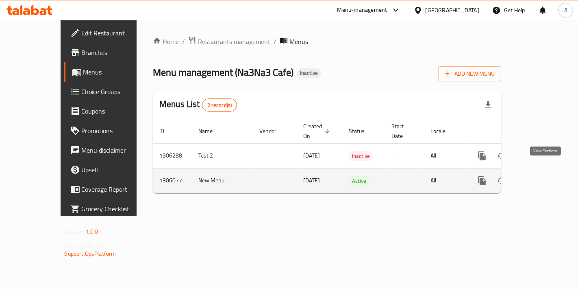
click at [543, 176] on icon "enhanced table" at bounding box center [541, 181] width 10 height 10
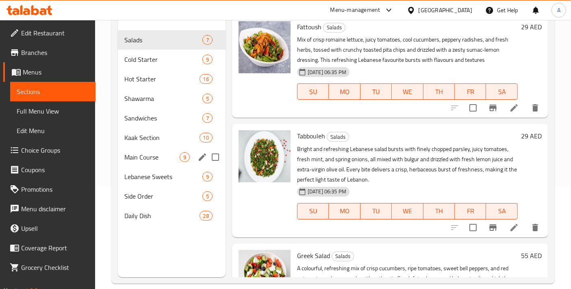
scroll to position [113, 0]
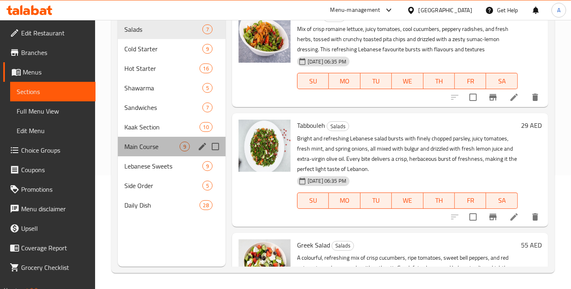
click at [159, 143] on div "Main Course 9" at bounding box center [172, 147] width 108 height 20
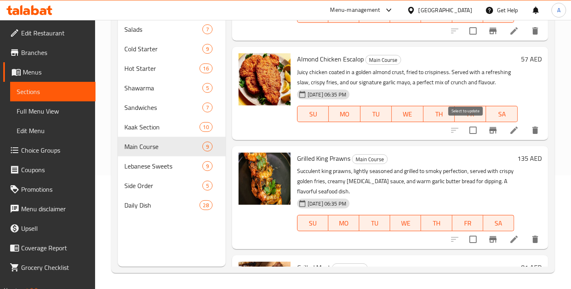
scroll to position [713, 0]
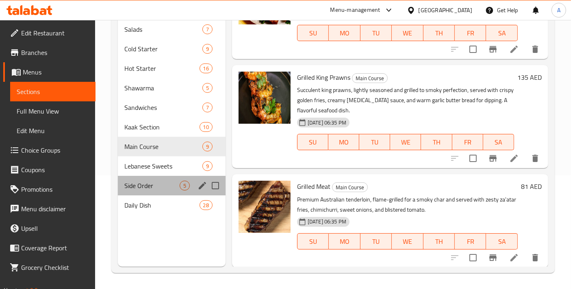
click at [119, 176] on div "Side Order 5" at bounding box center [172, 186] width 108 height 20
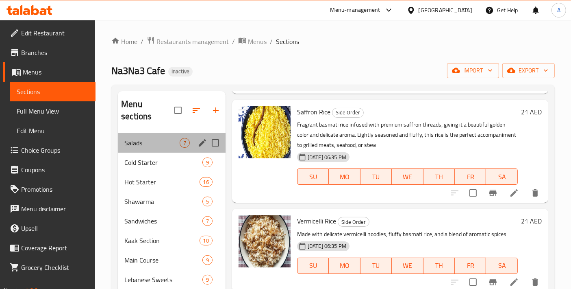
click at [151, 138] on span "Salads" at bounding box center [151, 143] width 55 height 10
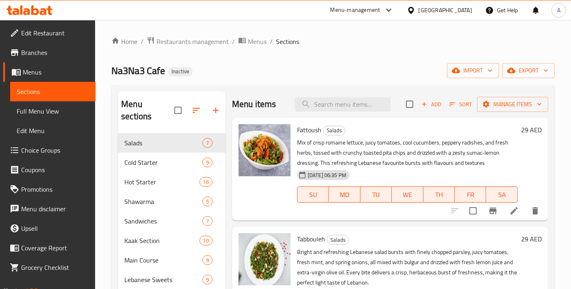
click at [328, 119] on div "Fattoush Salads Mix of crisp romaine lettuce, juicy tomatoes, cool cucumbers, p…" at bounding box center [390, 169] width 316 height 103
click at [340, 108] on input "search" at bounding box center [343, 104] width 96 height 14
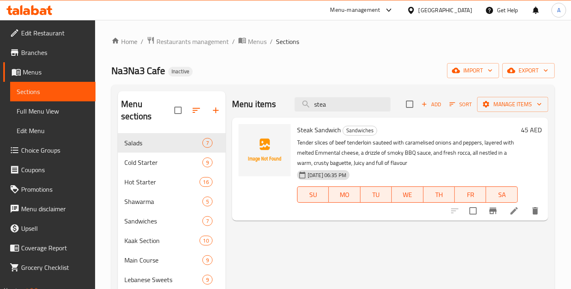
type input "stea"
click at [513, 218] on li at bounding box center [514, 210] width 23 height 15
